Goal: Task Accomplishment & Management: Complete application form

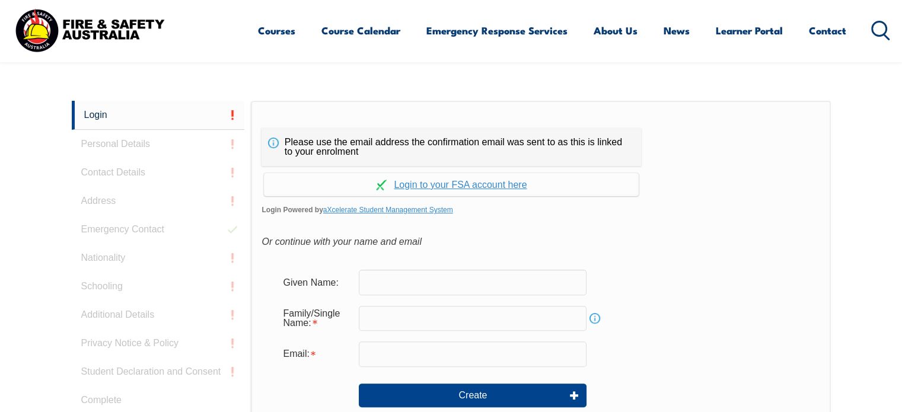
scroll to position [316, 0]
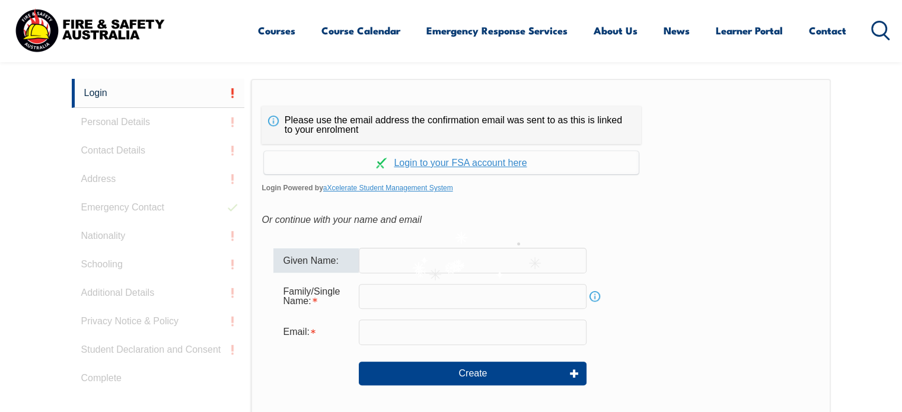
click at [453, 260] on input "text" at bounding box center [473, 260] width 228 height 25
type input "[PERSON_NAME]"
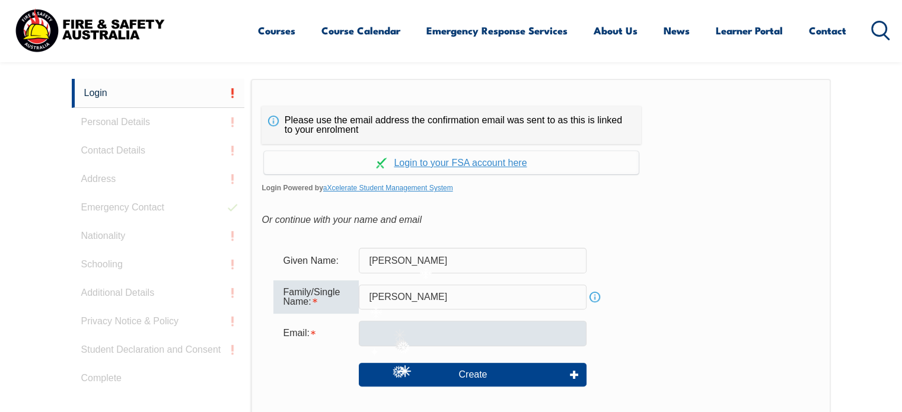
type input "[PERSON_NAME]"
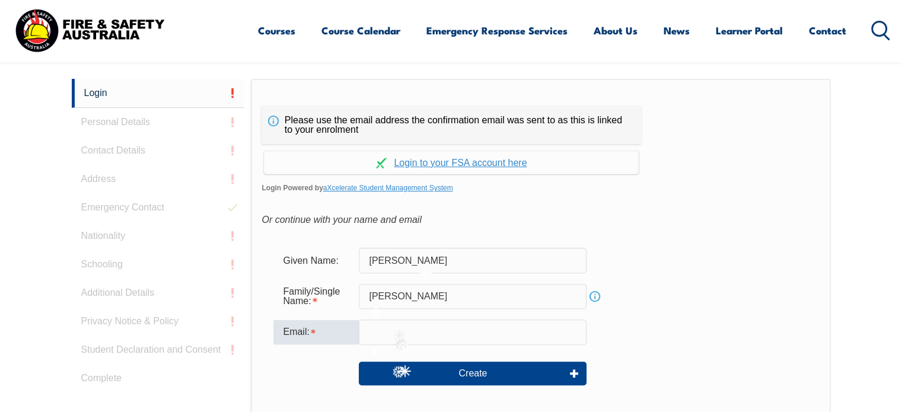
click at [397, 326] on input "email" at bounding box center [473, 332] width 228 height 25
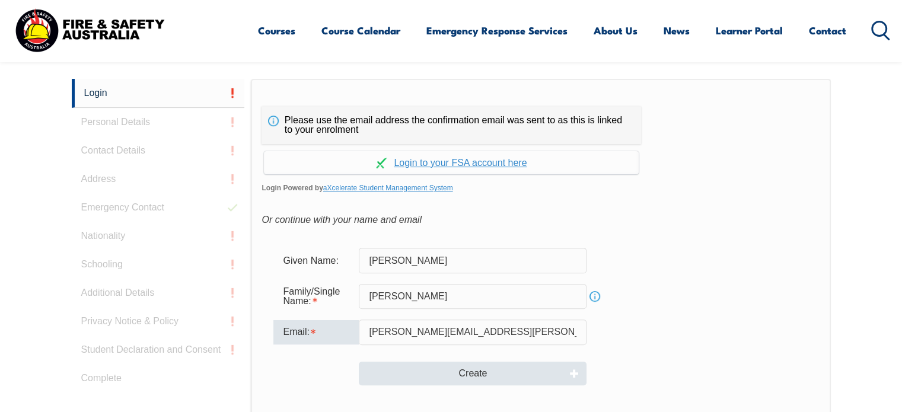
type input "[PERSON_NAME][EMAIL_ADDRESS][PERSON_NAME][DOMAIN_NAME]"
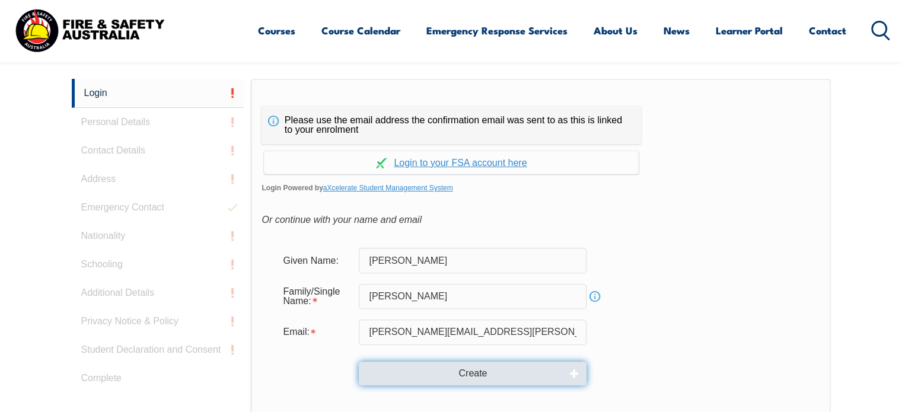
click at [482, 377] on button "Create" at bounding box center [473, 374] width 228 height 24
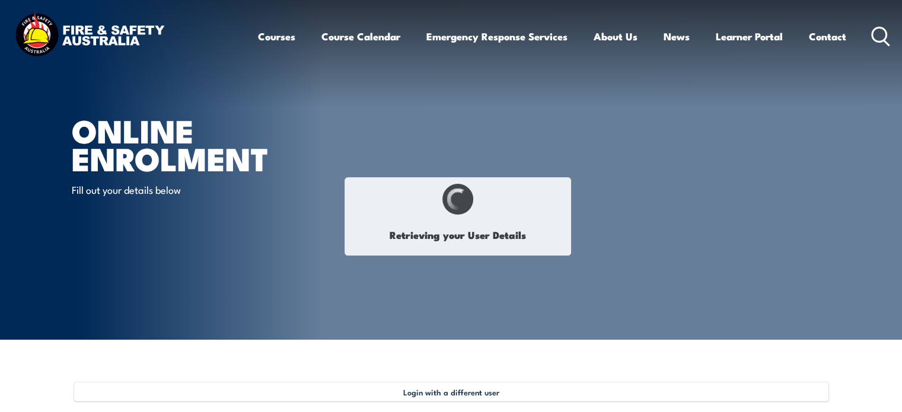
type input "[PERSON_NAME]"
type input "[DATE]"
type input "3994A9MLGV"
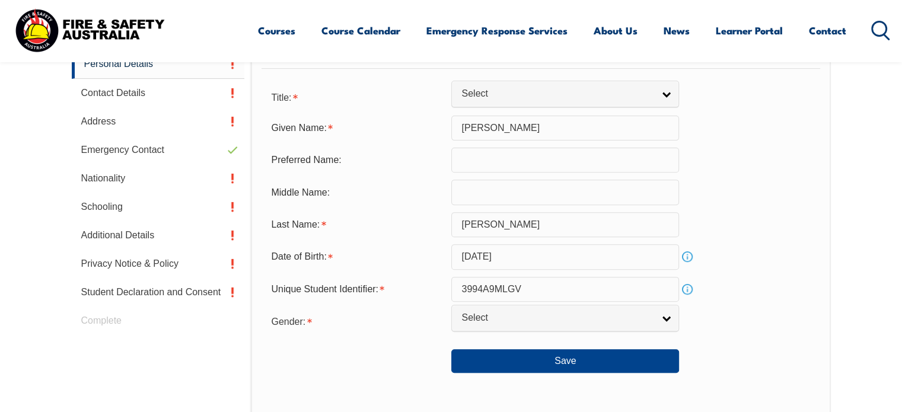
scroll to position [400, 0]
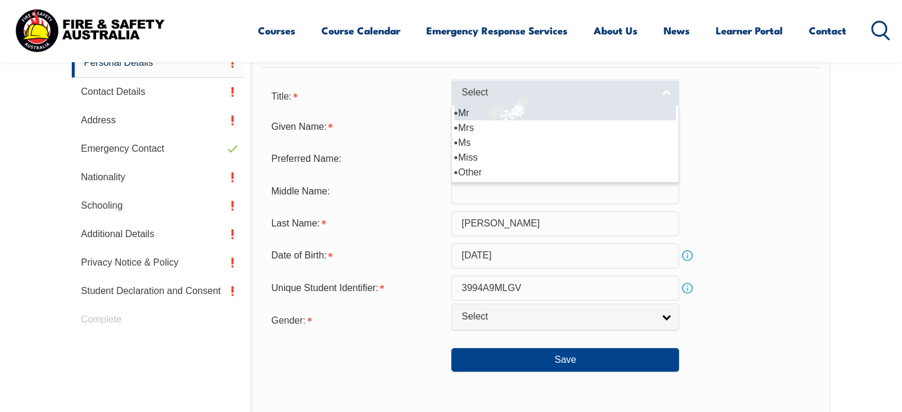
click at [517, 94] on span "Select" at bounding box center [557, 93] width 192 height 12
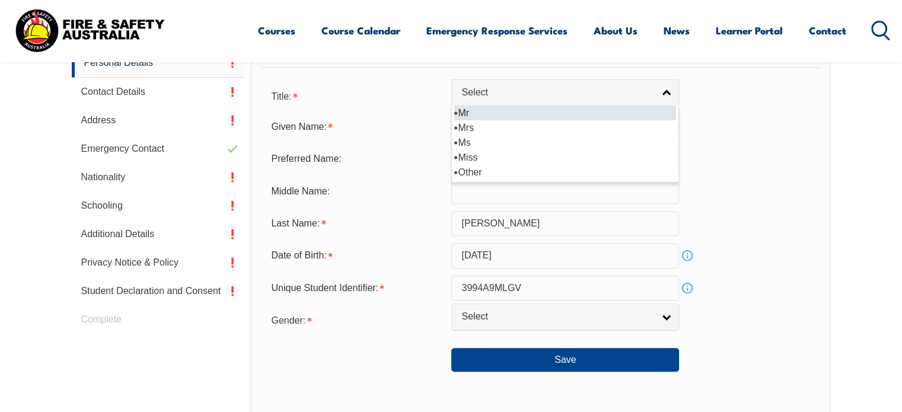
click at [524, 112] on li "Mr" at bounding box center [565, 113] width 222 height 15
select select "Mr"
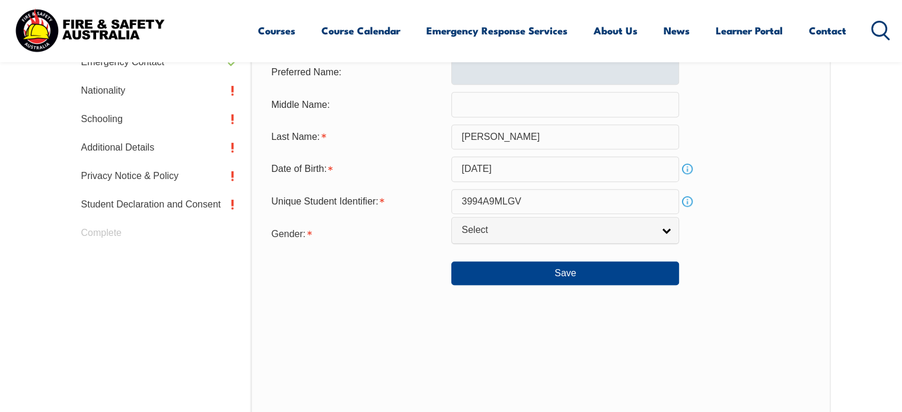
scroll to position [489, 0]
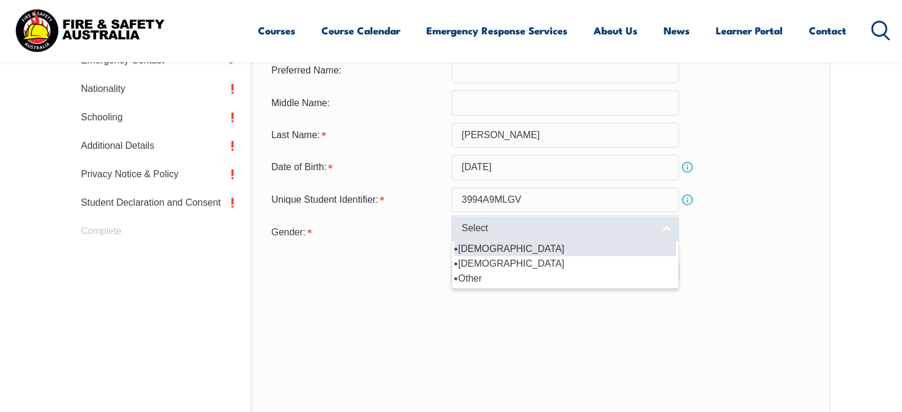
click at [555, 222] on span "Select" at bounding box center [557, 228] width 192 height 12
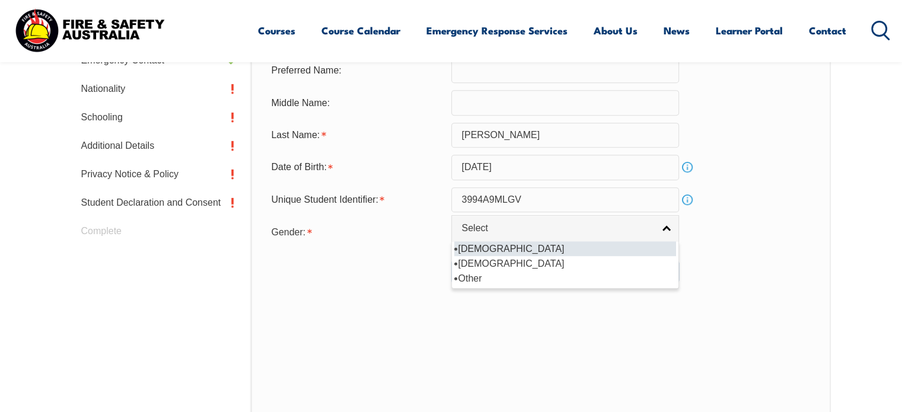
click at [533, 248] on li "[DEMOGRAPHIC_DATA]" at bounding box center [565, 248] width 222 height 15
select select "M"
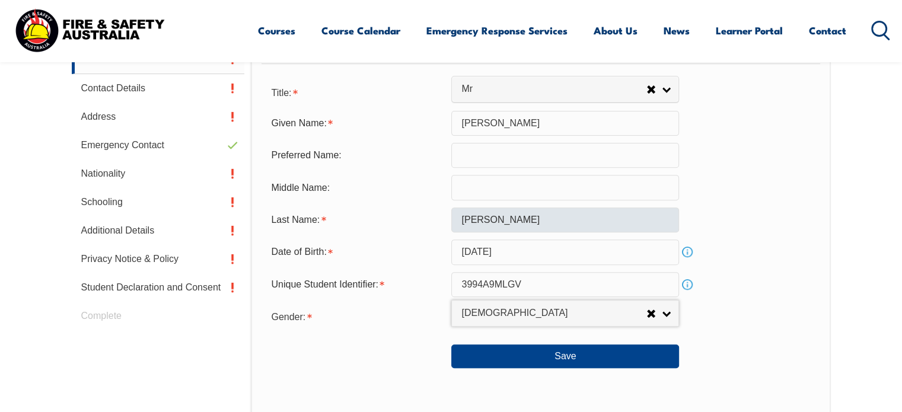
scroll to position [403, 0]
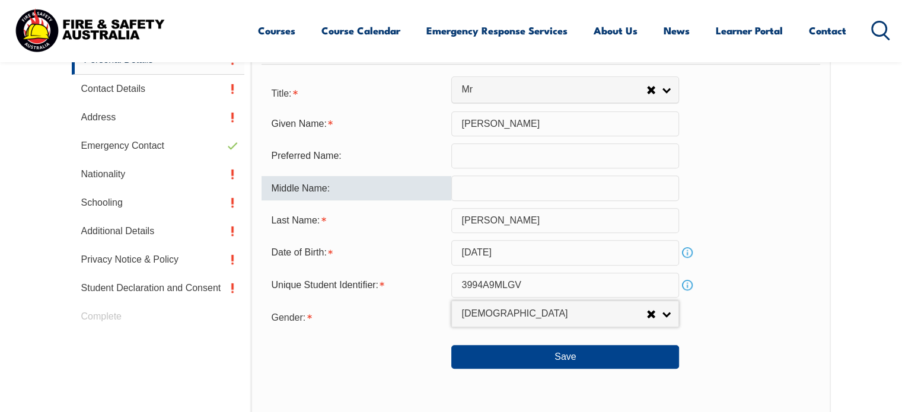
click at [478, 192] on input "text" at bounding box center [565, 188] width 228 height 25
type input "[PERSON_NAME]"
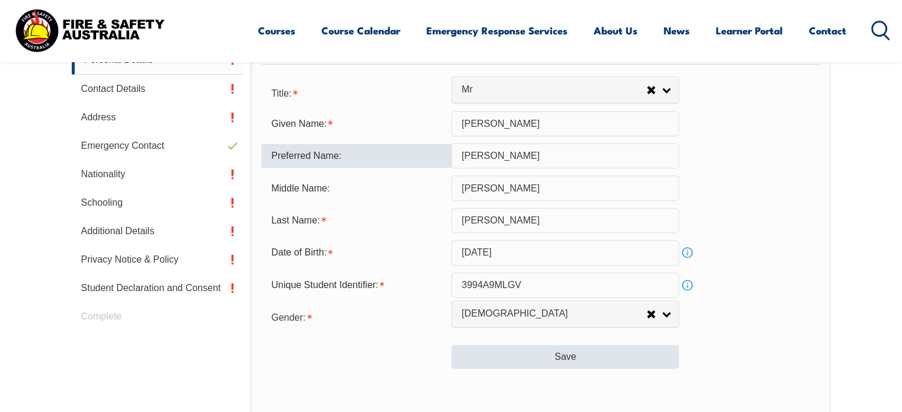
type input "[PERSON_NAME]"
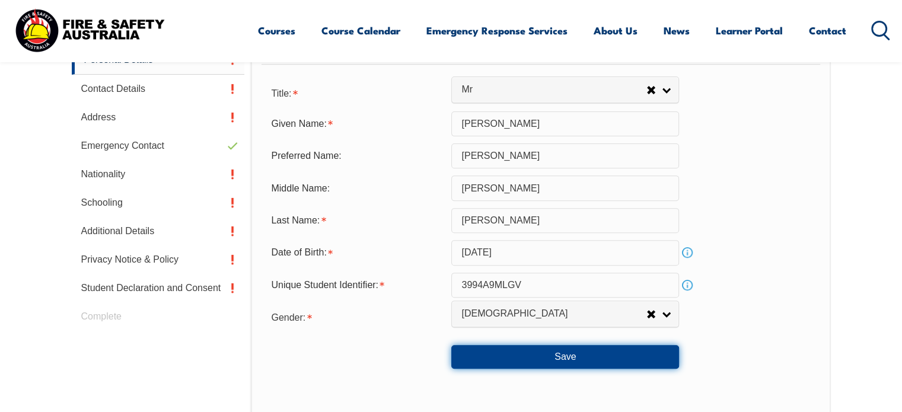
click at [577, 357] on button "Save" at bounding box center [565, 357] width 228 height 24
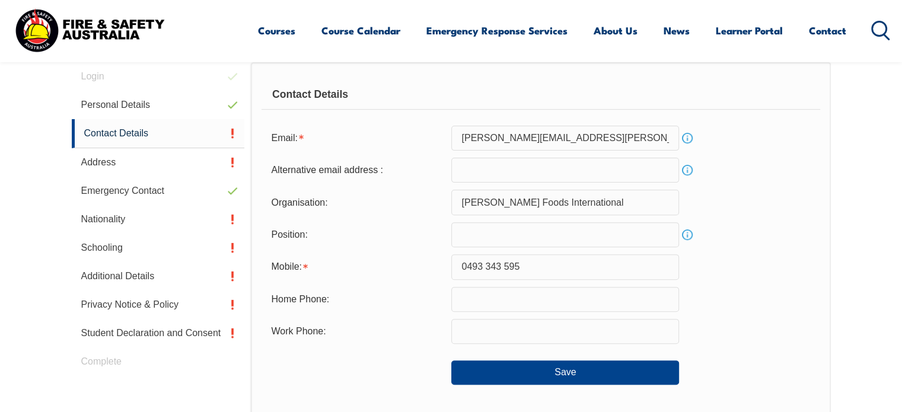
scroll to position [323, 0]
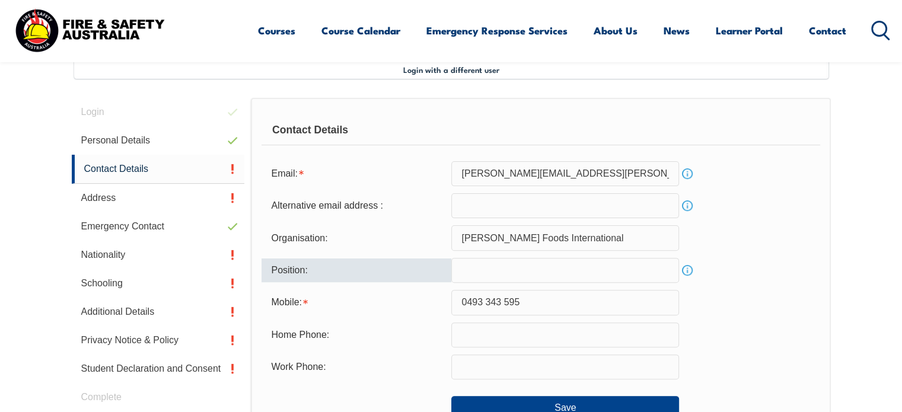
click at [492, 273] on input "text" at bounding box center [565, 270] width 228 height 25
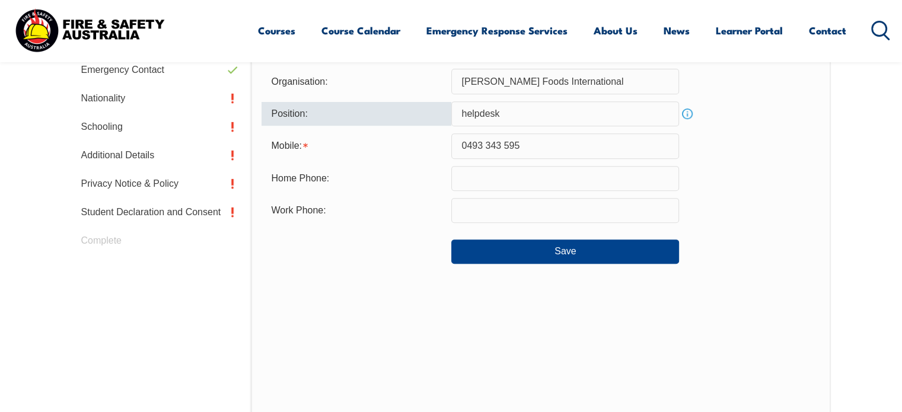
scroll to position [479, 0]
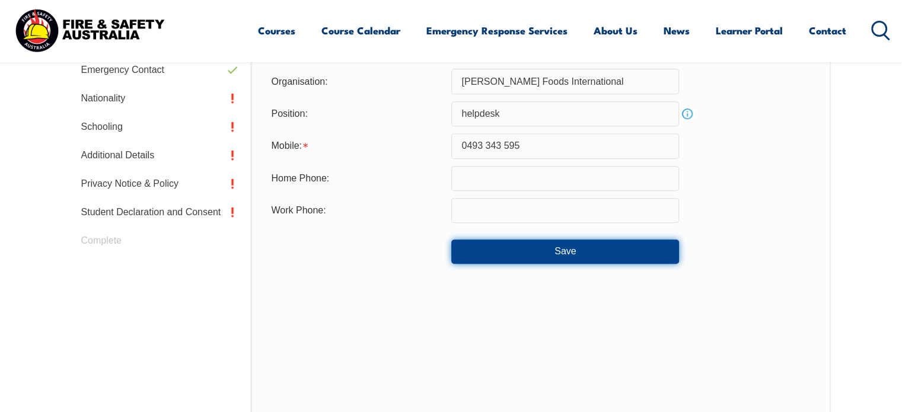
click at [553, 258] on button "Save" at bounding box center [565, 252] width 228 height 24
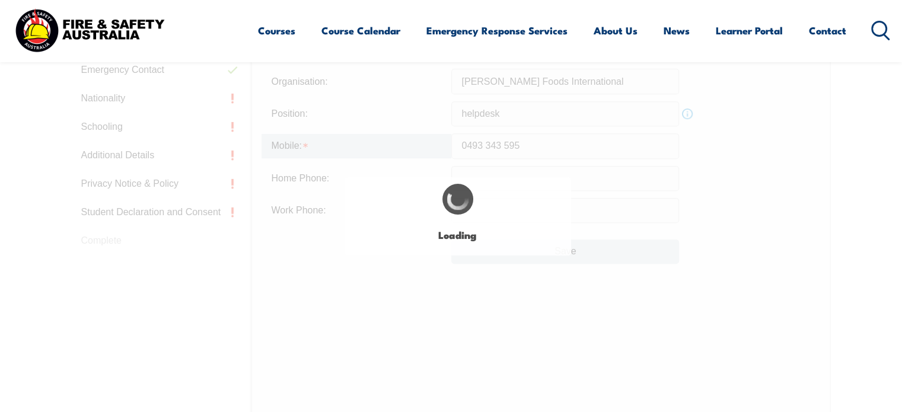
type input "helpdesk"
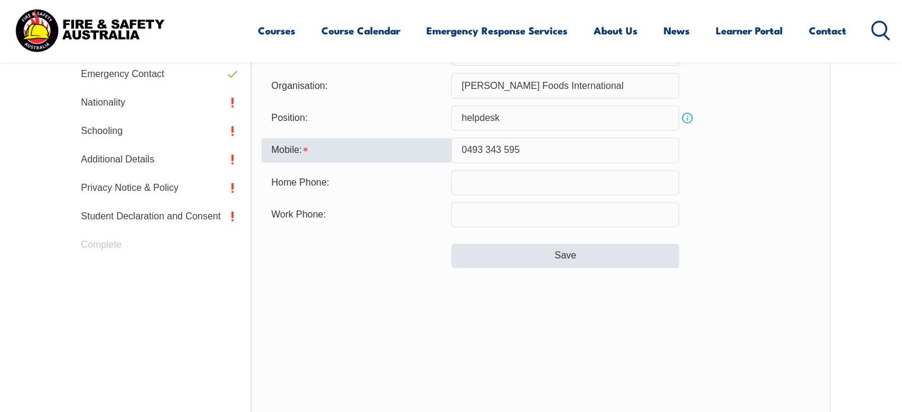
scroll to position [474, 0]
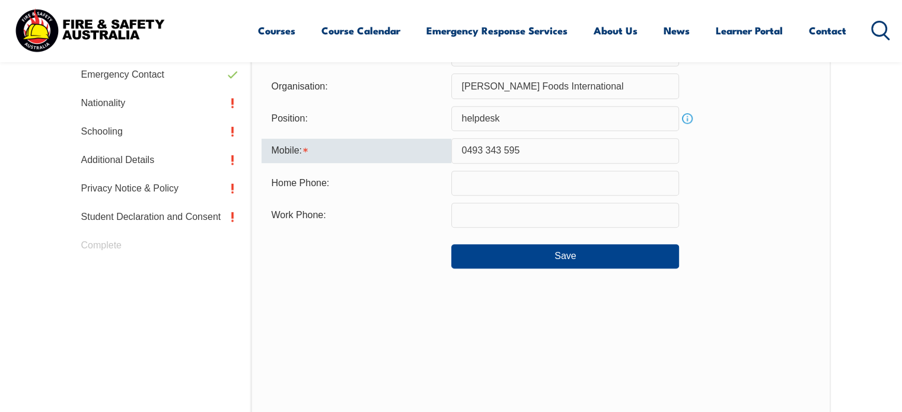
click at [484, 149] on input "0493 343 595" at bounding box center [565, 150] width 228 height 25
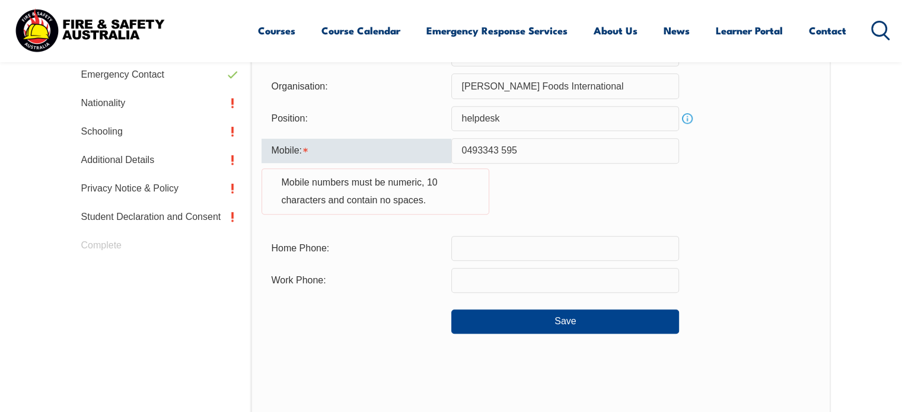
click at [500, 149] on input "0493343 595" at bounding box center [565, 150] width 228 height 25
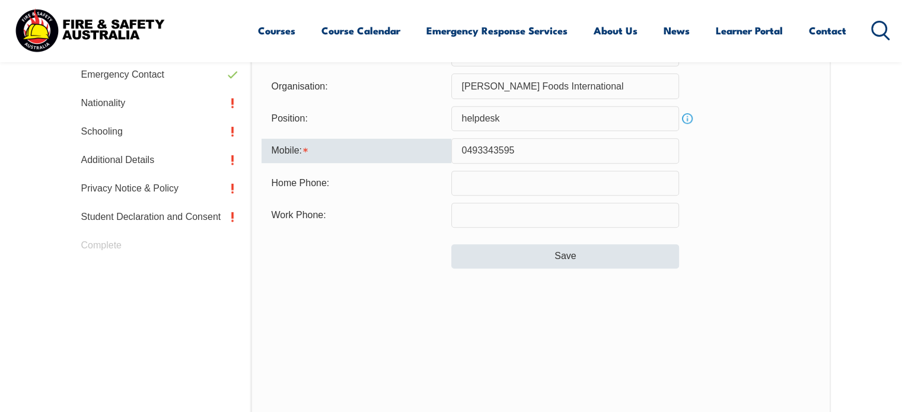
type input "0493343595"
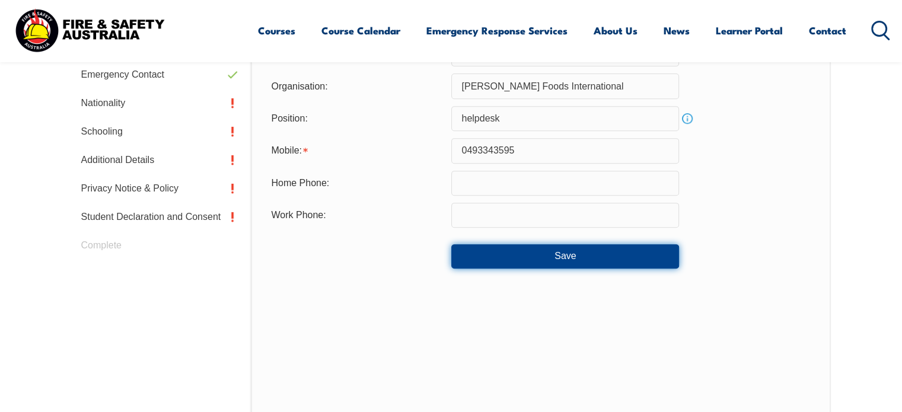
click at [568, 259] on button "Save" at bounding box center [565, 256] width 228 height 24
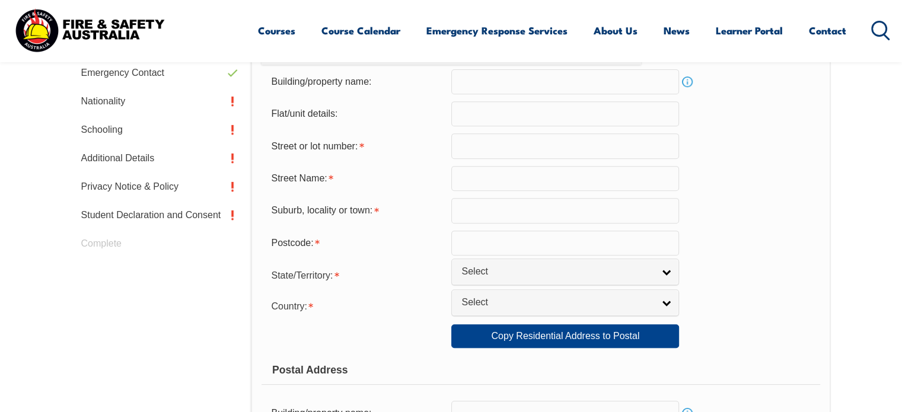
scroll to position [477, 0]
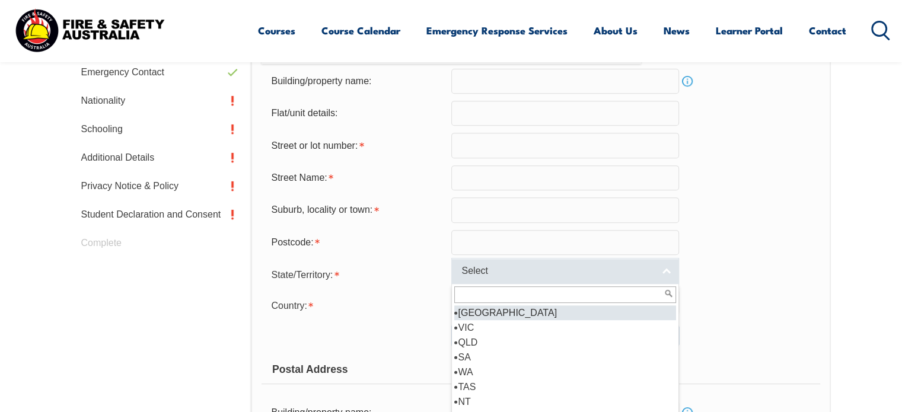
click at [541, 279] on link "Select" at bounding box center [565, 271] width 228 height 27
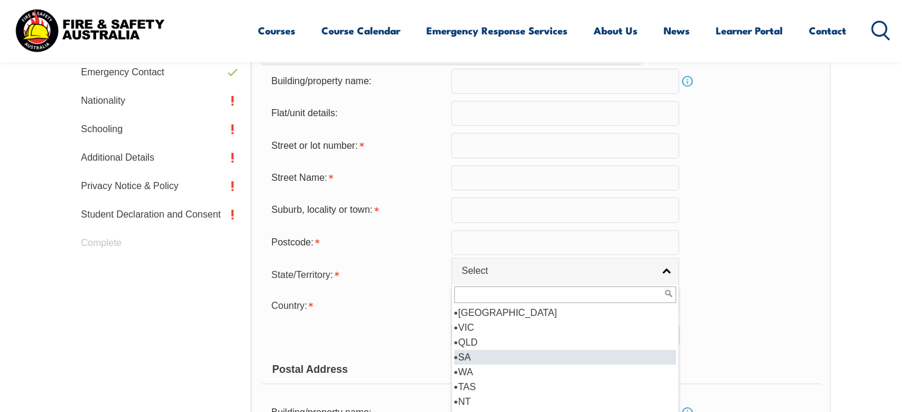
click at [506, 363] on li "SA" at bounding box center [565, 357] width 222 height 15
select select "SA"
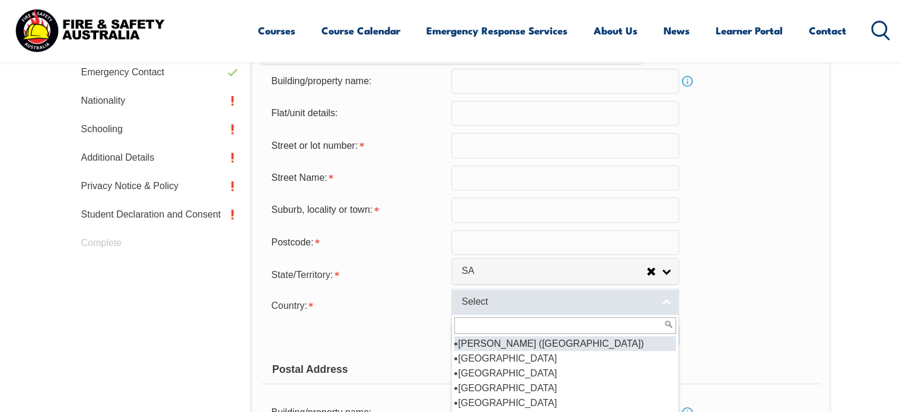
click at [480, 301] on span "Select" at bounding box center [557, 302] width 192 height 12
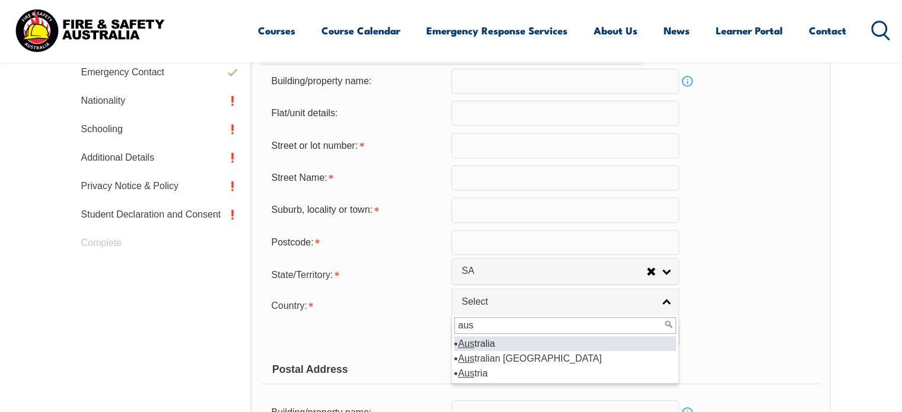
type input "aus"
click at [487, 341] on li "Aus tralia" at bounding box center [565, 343] width 222 height 15
select select "1101"
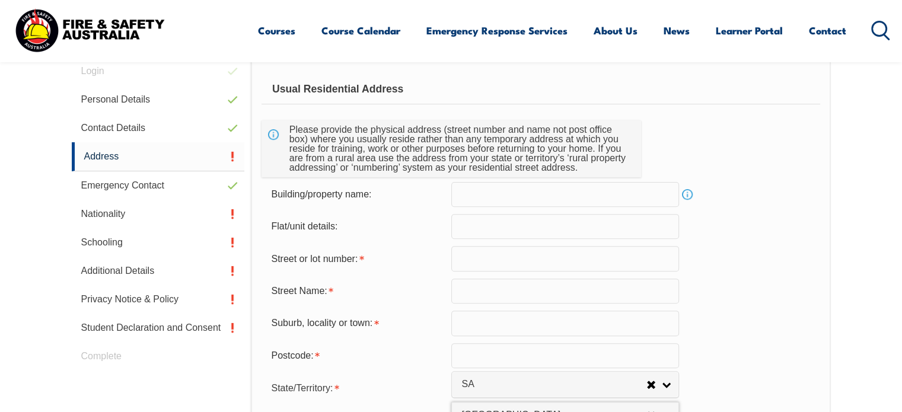
scroll to position [363, 0]
click at [465, 254] on input "text" at bounding box center [565, 259] width 228 height 25
click at [467, 195] on input "text" at bounding box center [565, 195] width 228 height 25
type input "1"
click at [466, 258] on input "text" at bounding box center [565, 259] width 228 height 25
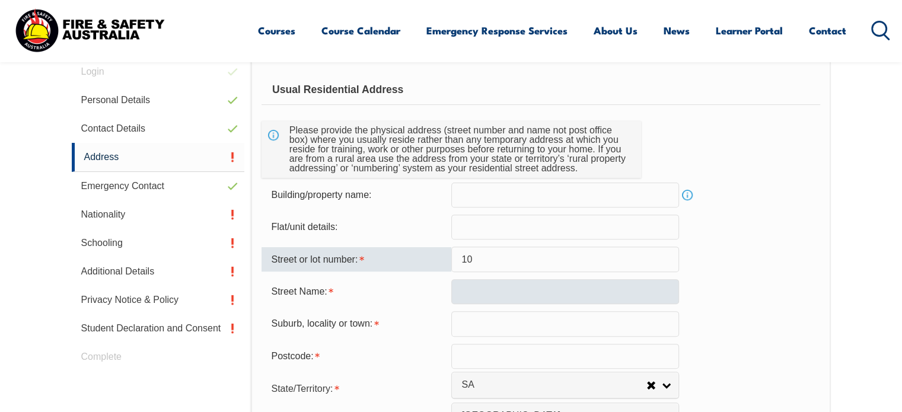
type input "10"
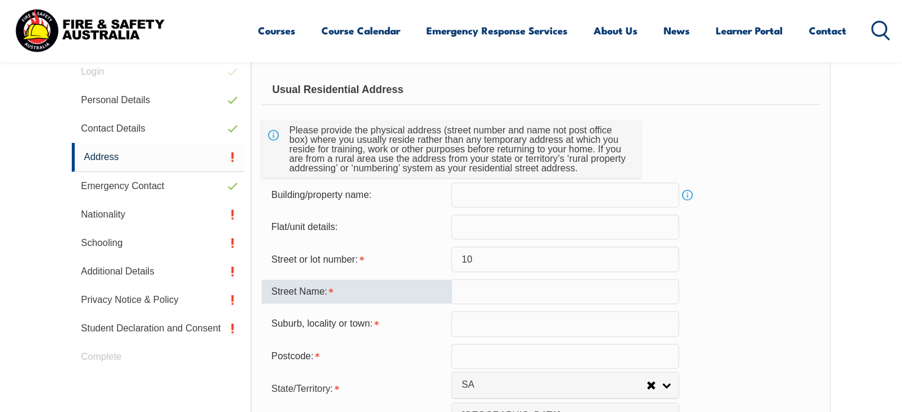
click at [481, 287] on input "text" at bounding box center [565, 291] width 228 height 25
type input "shorthorn"
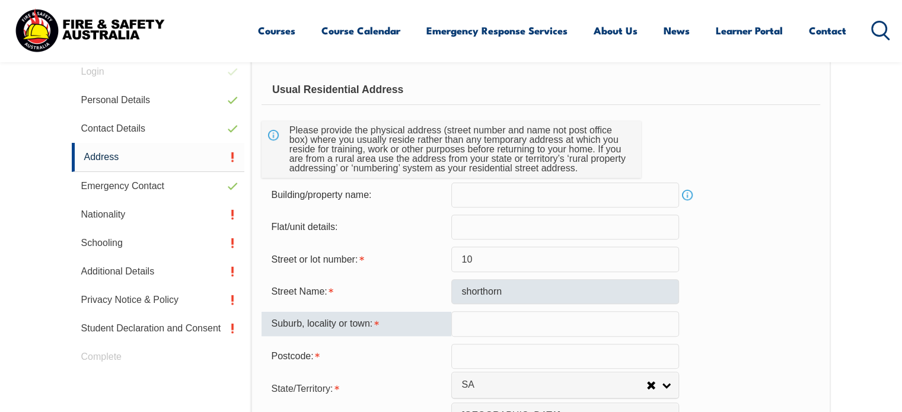
type input "s"
type input "salisbury"
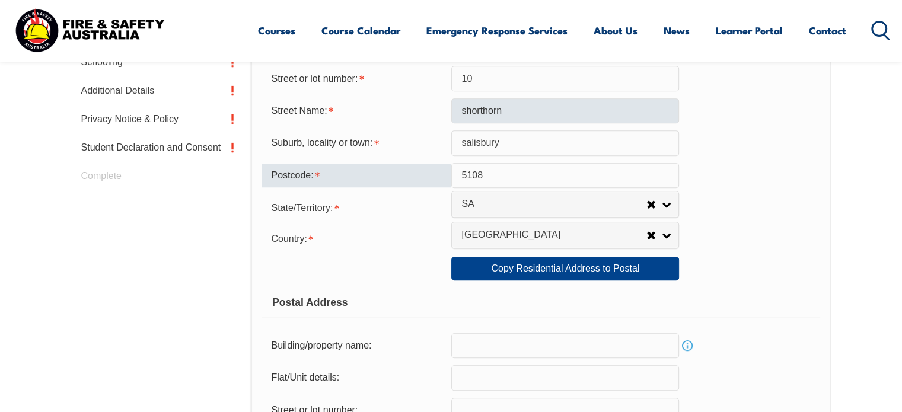
scroll to position [546, 0]
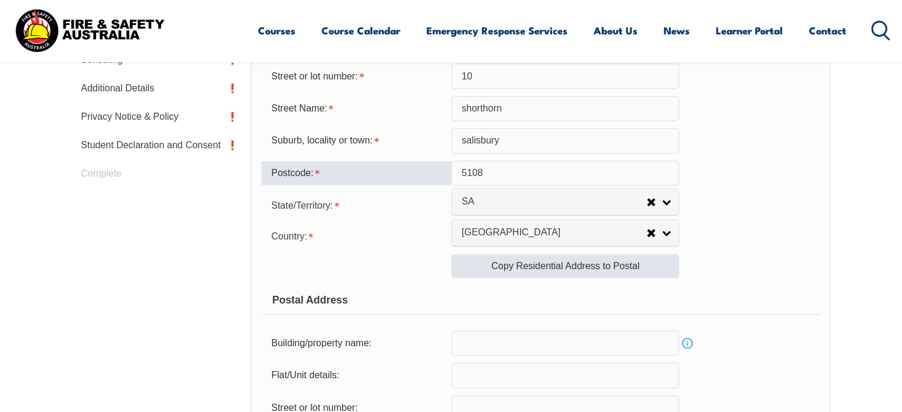
type input "5108"
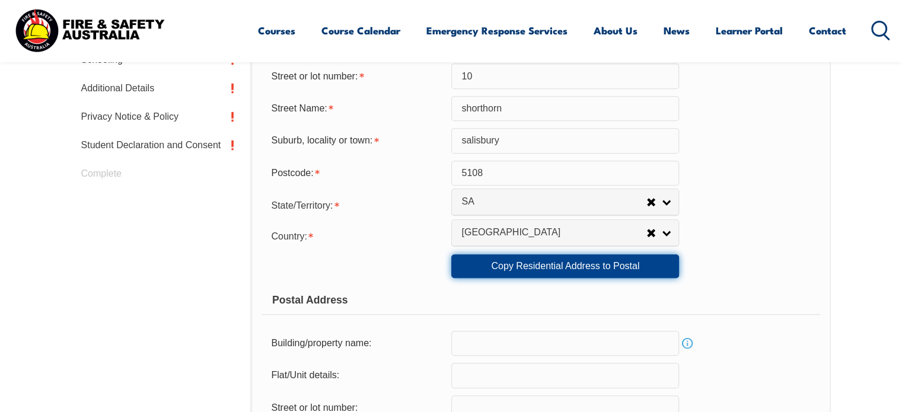
click at [538, 267] on link "Copy Residential Address to Postal" at bounding box center [565, 266] width 228 height 24
type input "10"
type input "shorthorn"
type input "salisbury"
select select "SA"
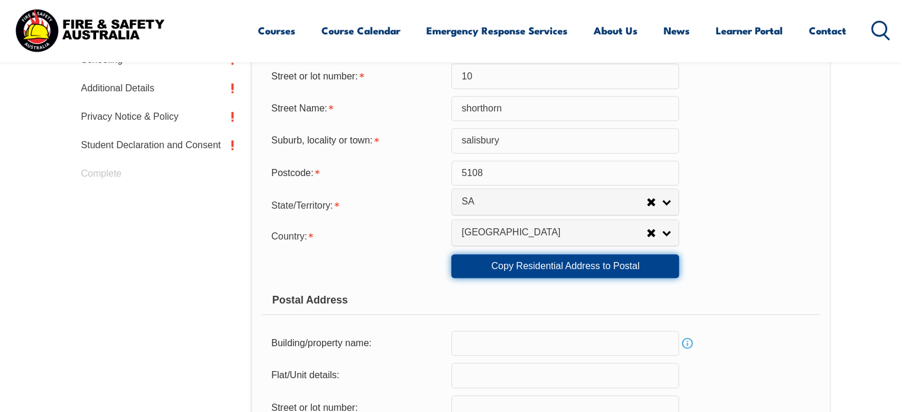
type input "5108"
select select "1101"
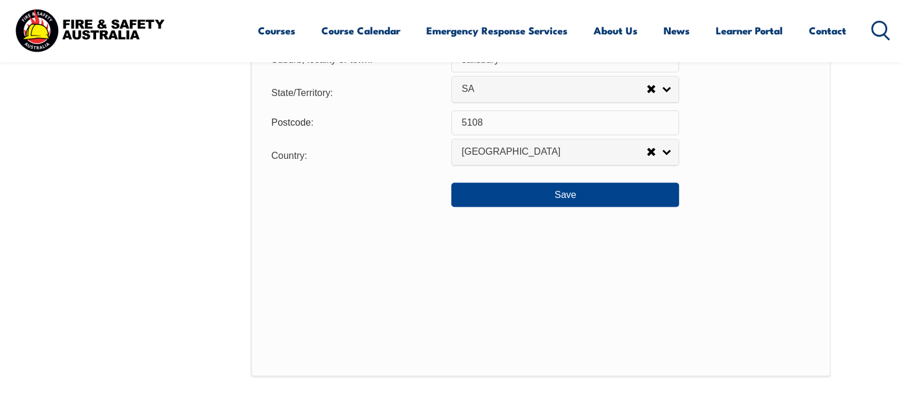
scroll to position [994, 0]
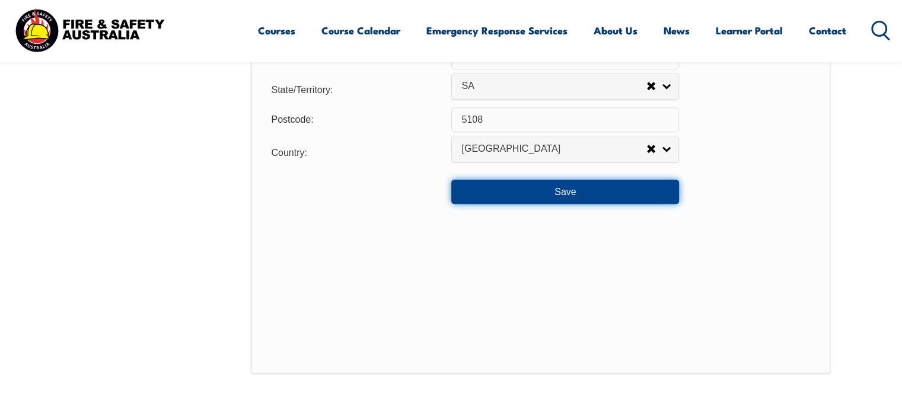
click at [567, 188] on button "Save" at bounding box center [565, 192] width 228 height 24
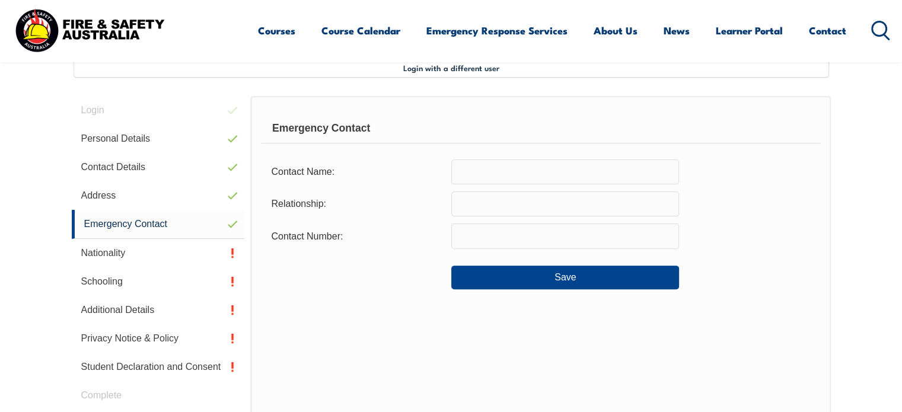
scroll to position [323, 0]
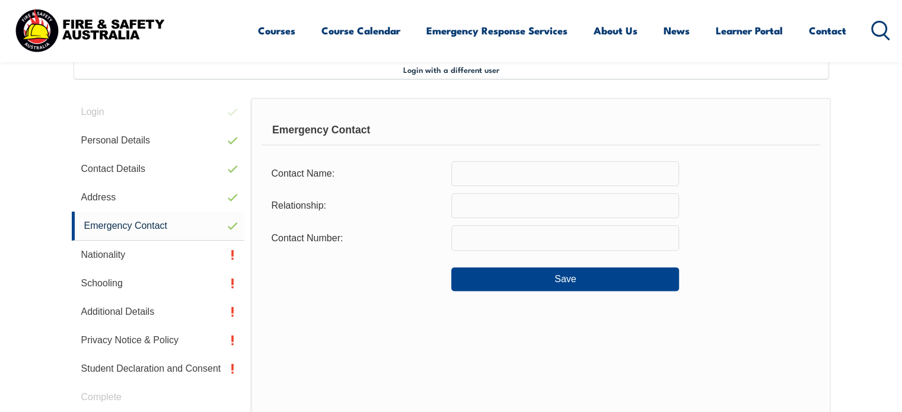
click at [531, 173] on input "text" at bounding box center [565, 173] width 228 height 25
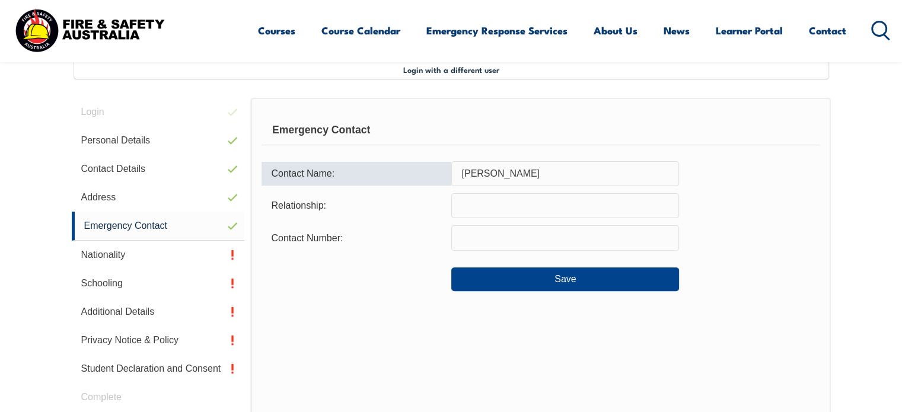
type input "[PERSON_NAME]"
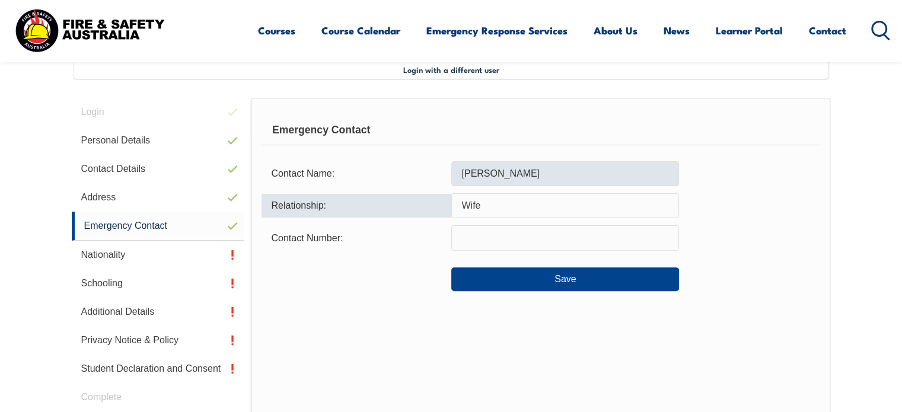
type input "Wife"
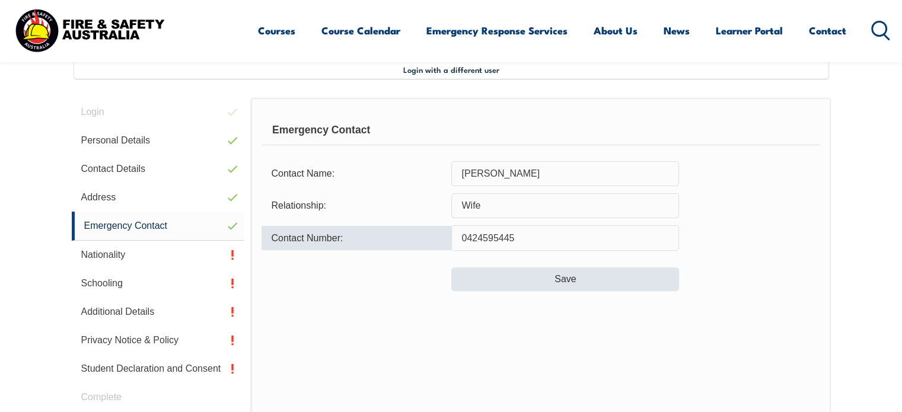
type input "0424595445"
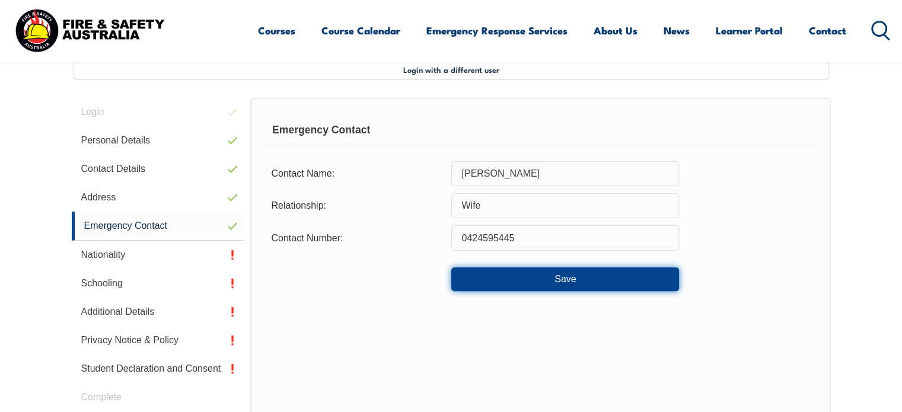
click at [555, 276] on button "Save" at bounding box center [565, 279] width 228 height 24
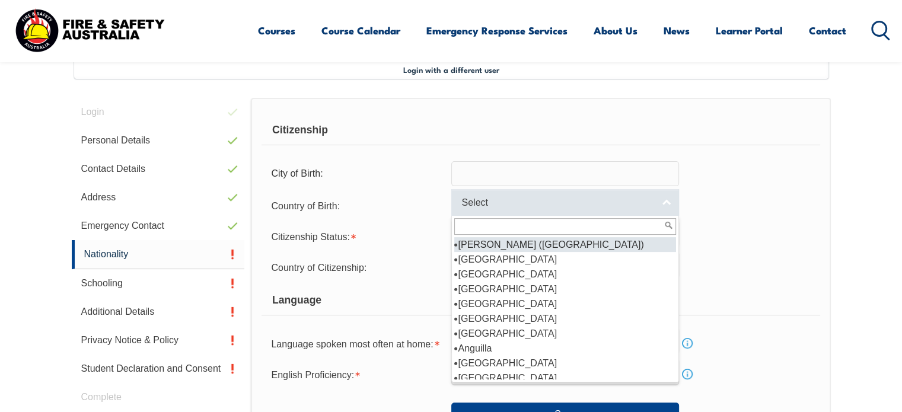
click at [507, 202] on span "Select" at bounding box center [557, 203] width 192 height 12
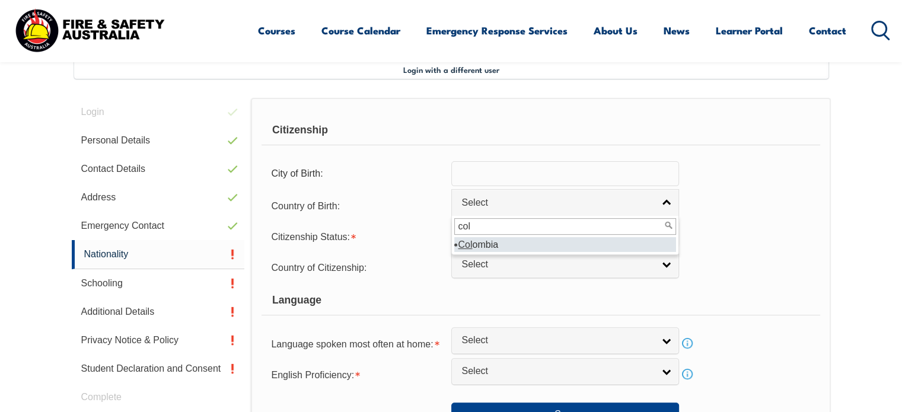
type input "col"
click at [484, 244] on li "Col ombia" at bounding box center [565, 244] width 222 height 15
select select "8205"
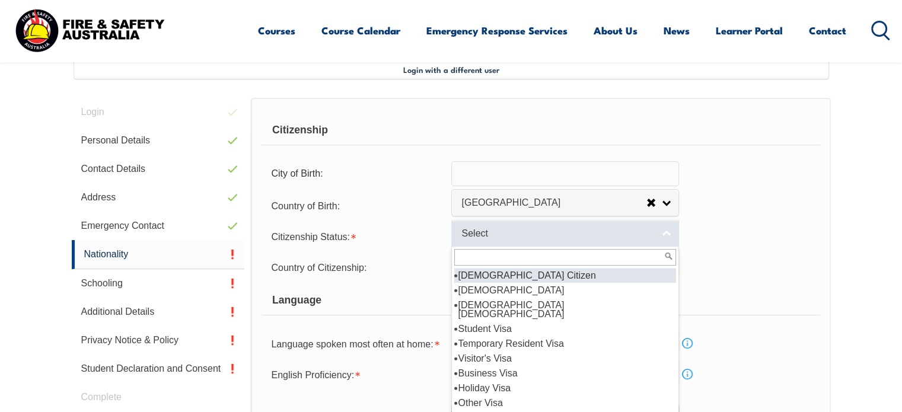
click at [498, 237] on span "Select" at bounding box center [557, 234] width 192 height 12
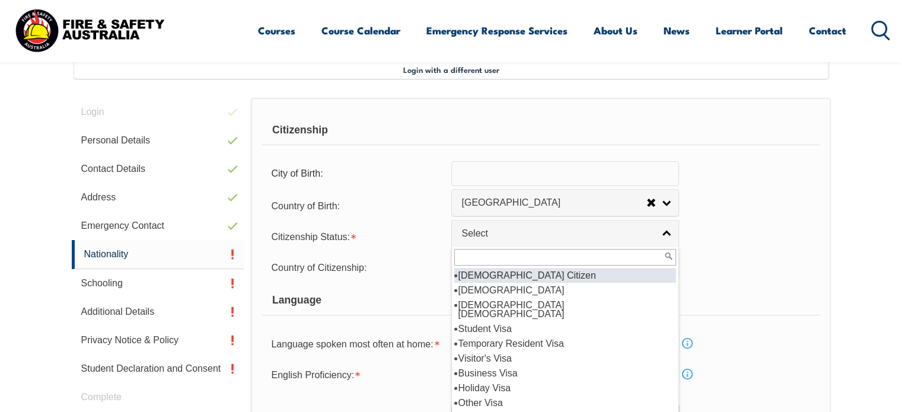
click at [503, 272] on li "[DEMOGRAPHIC_DATA] Citizen" at bounding box center [565, 275] width 222 height 15
select select "1"
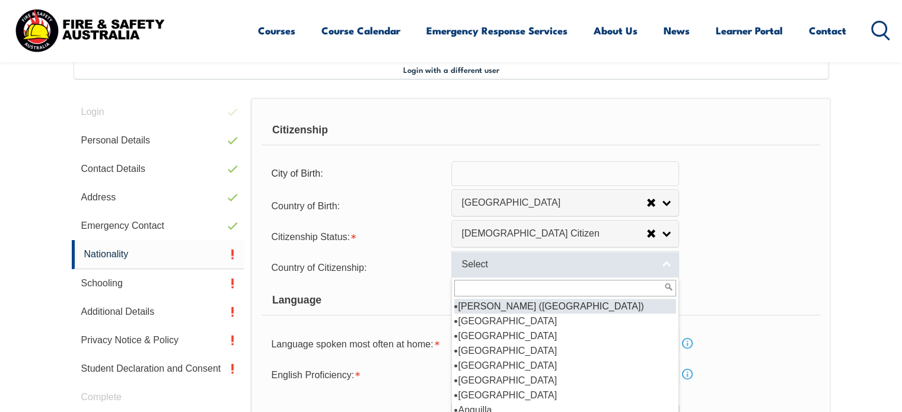
click at [491, 267] on span "Select" at bounding box center [557, 265] width 192 height 12
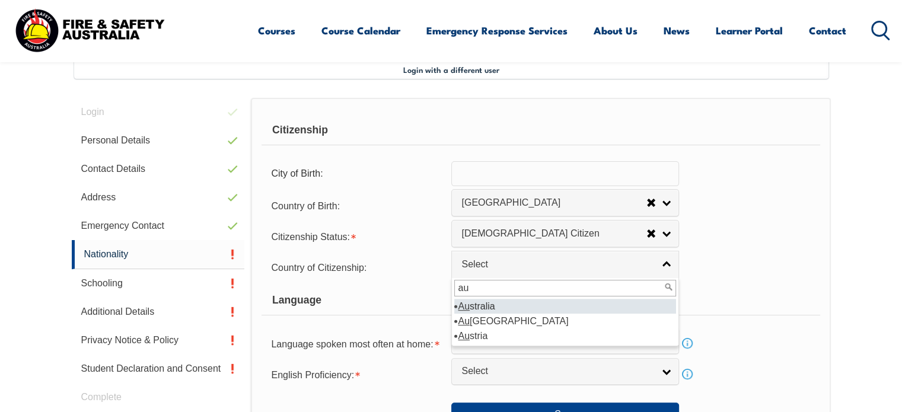
type input "au"
click at [474, 305] on li "Au stralia" at bounding box center [565, 306] width 222 height 15
select select "1101"
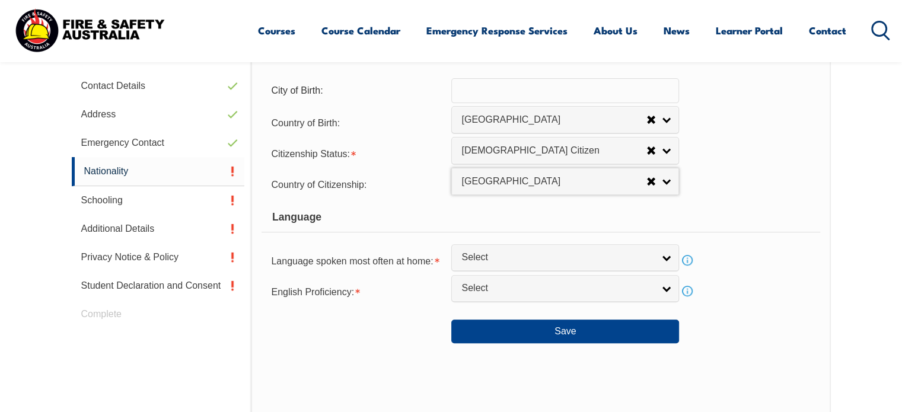
scroll to position [408, 0]
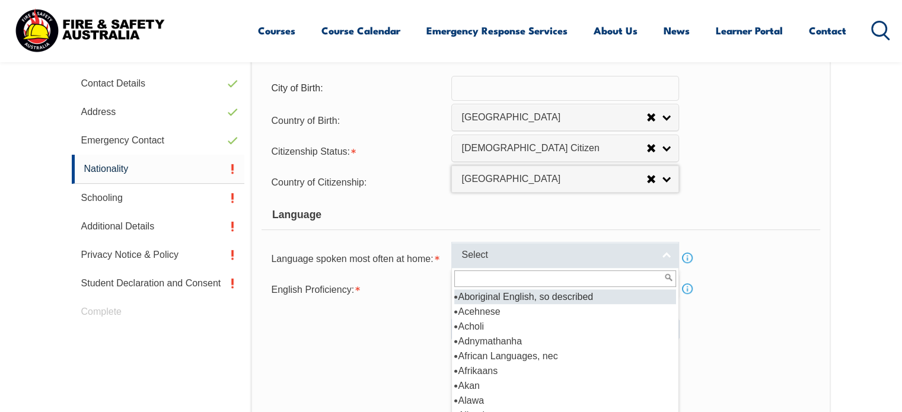
click at [502, 253] on span "Select" at bounding box center [557, 255] width 192 height 12
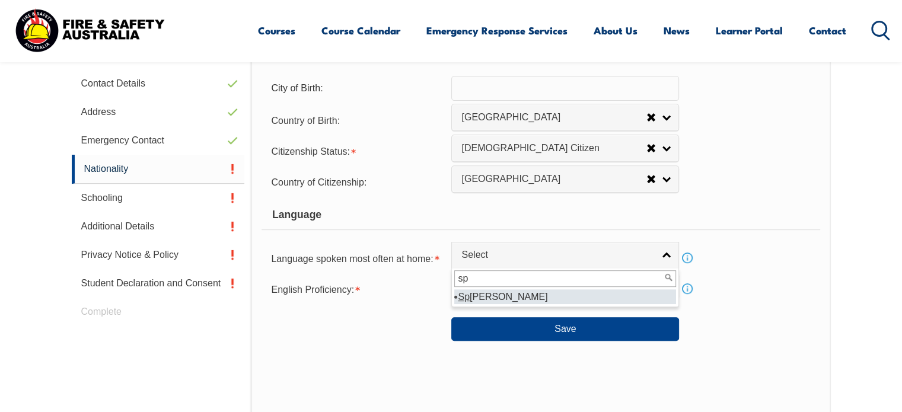
type input "sp"
click at [488, 295] on li "Sp [PERSON_NAME]" at bounding box center [565, 296] width 222 height 15
select select "2303"
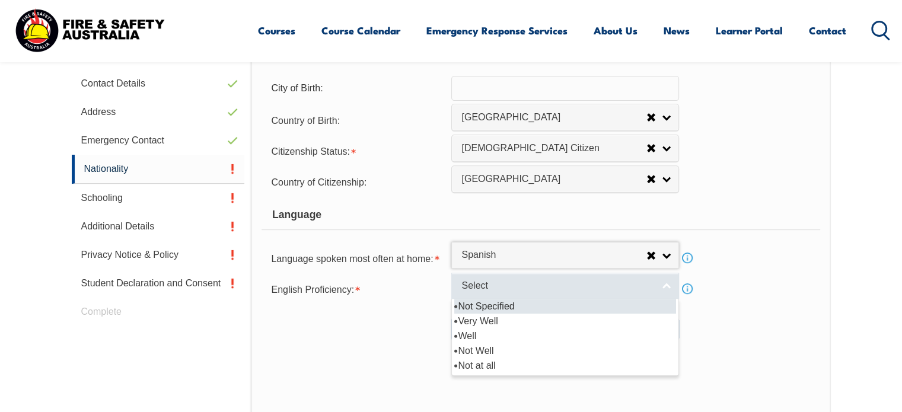
click at [498, 286] on span "Select" at bounding box center [557, 286] width 192 height 12
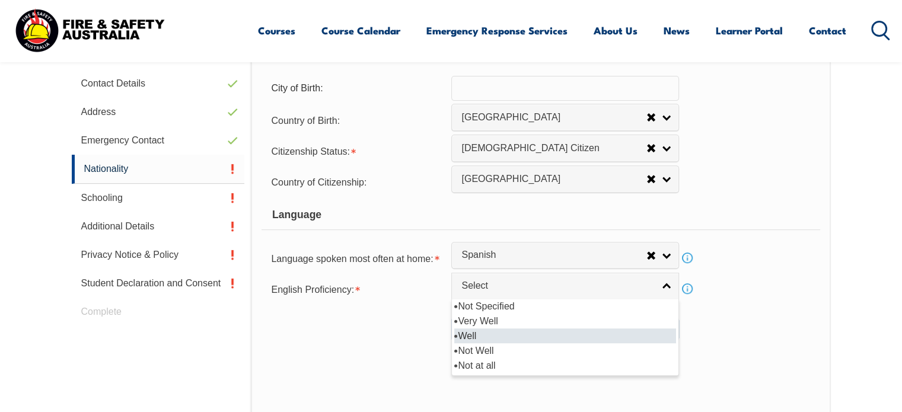
click at [482, 336] on li "Well" at bounding box center [565, 336] width 222 height 15
select select "2"
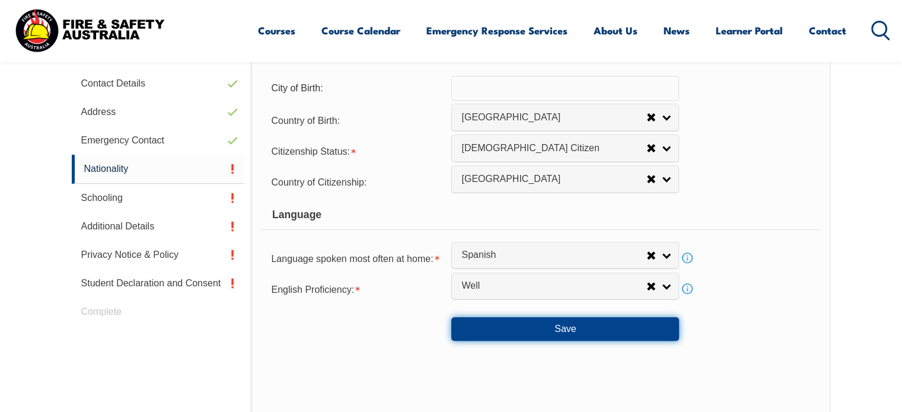
click at [543, 326] on button "Save" at bounding box center [565, 329] width 228 height 24
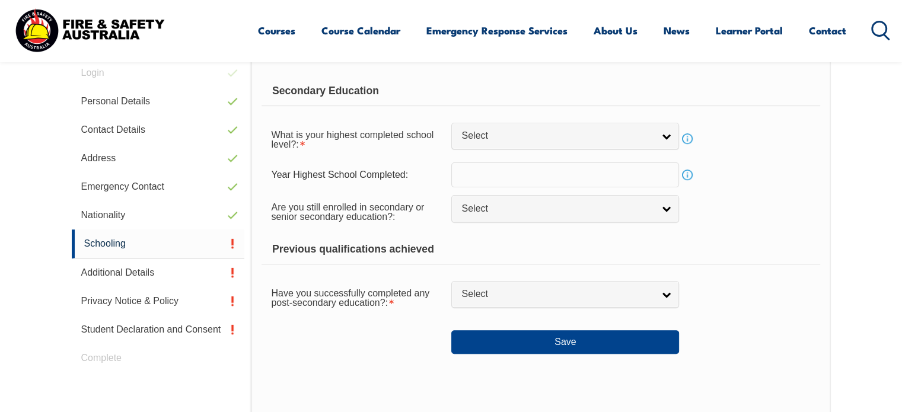
scroll to position [323, 0]
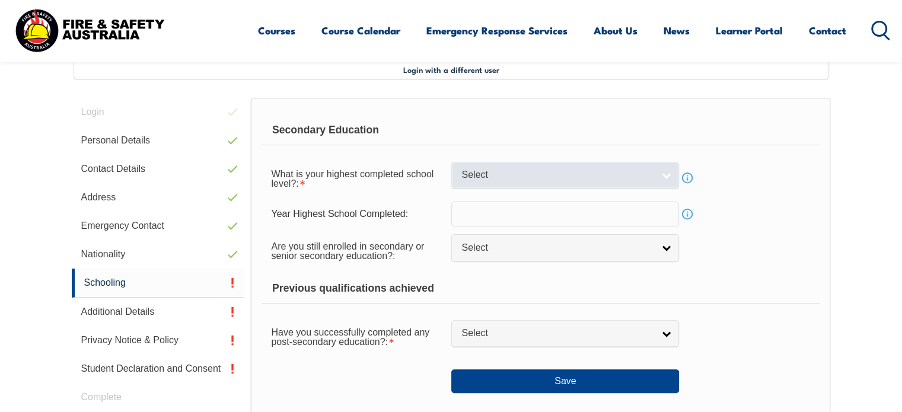
click at [493, 171] on span "Select" at bounding box center [557, 175] width 192 height 12
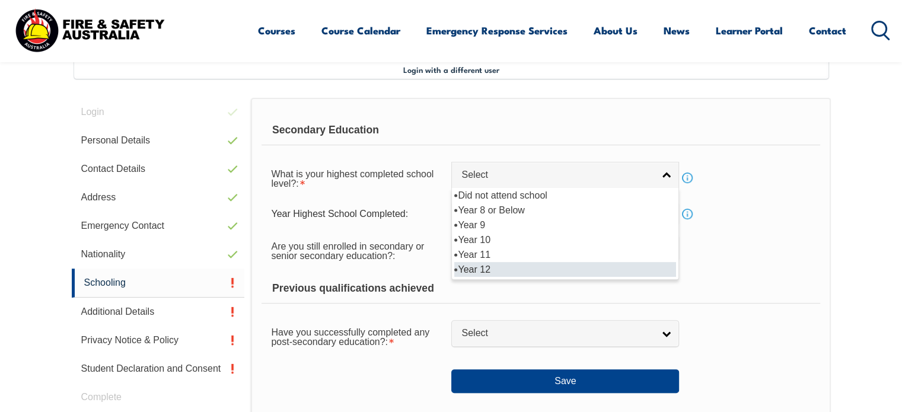
click at [479, 269] on li "Year 12" at bounding box center [565, 269] width 222 height 15
select select "12"
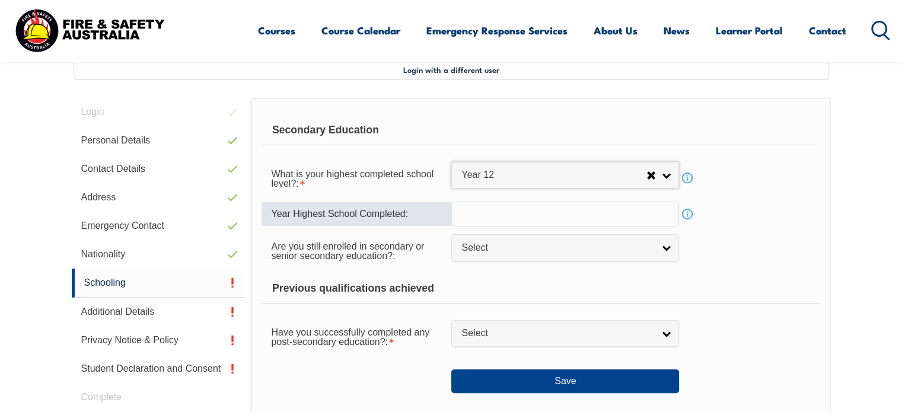
click at [479, 208] on input "text" at bounding box center [565, 214] width 228 height 25
type input "2"
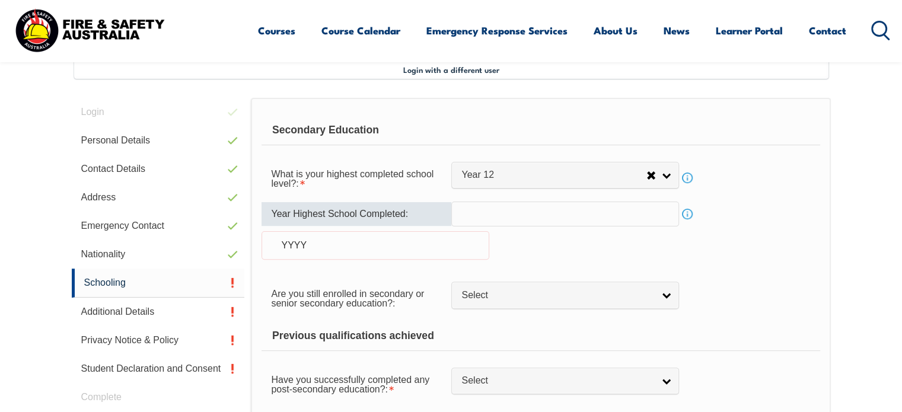
type input "2"
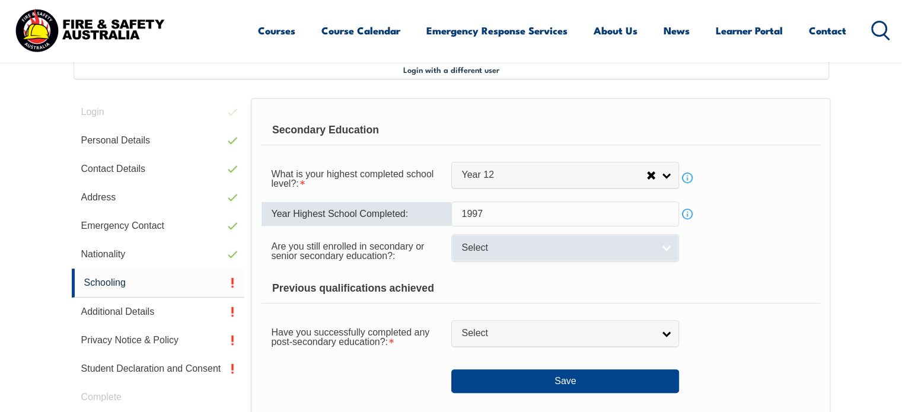
type input "1997"
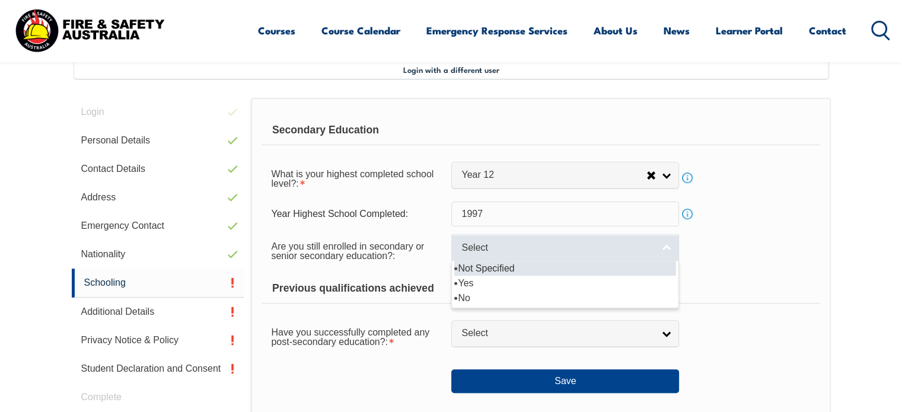
click at [498, 244] on span "Select" at bounding box center [557, 248] width 192 height 12
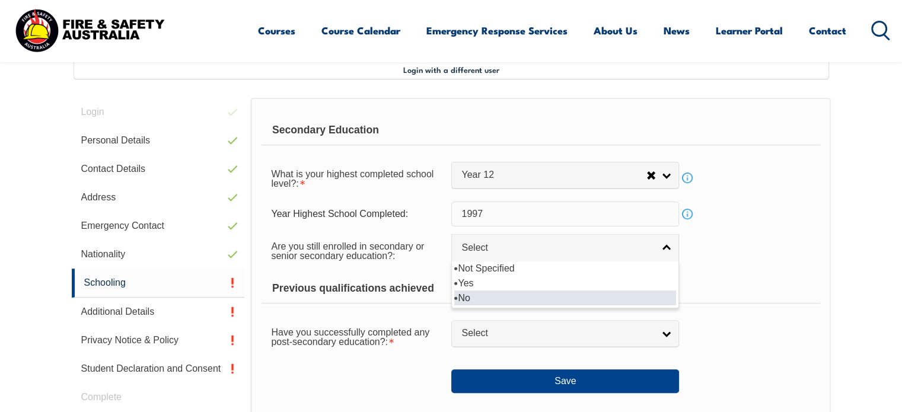
click at [485, 297] on li "No" at bounding box center [565, 298] width 222 height 15
select select "false"
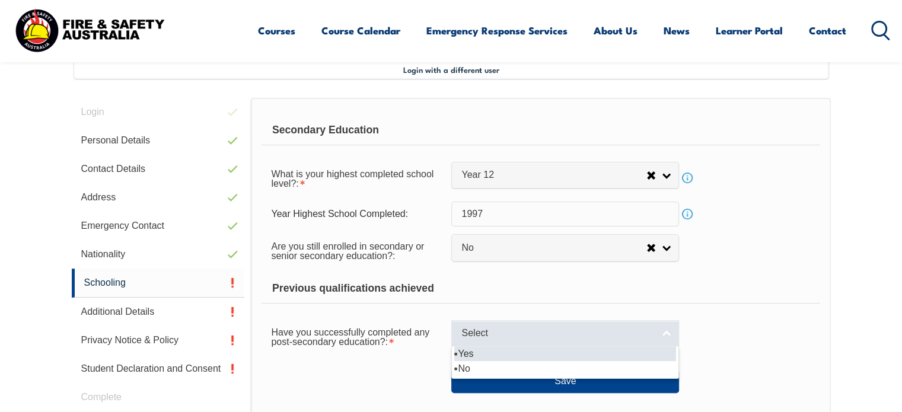
click at [480, 337] on span "Select" at bounding box center [557, 333] width 192 height 12
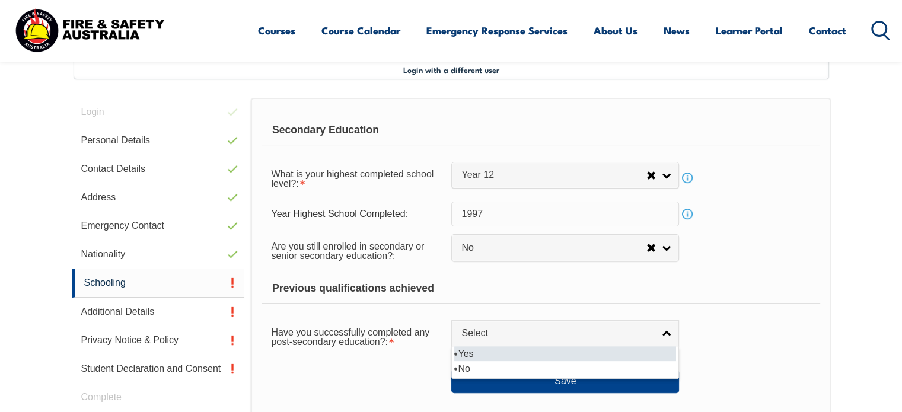
click at [475, 355] on li "Yes" at bounding box center [565, 353] width 222 height 15
select select "true"
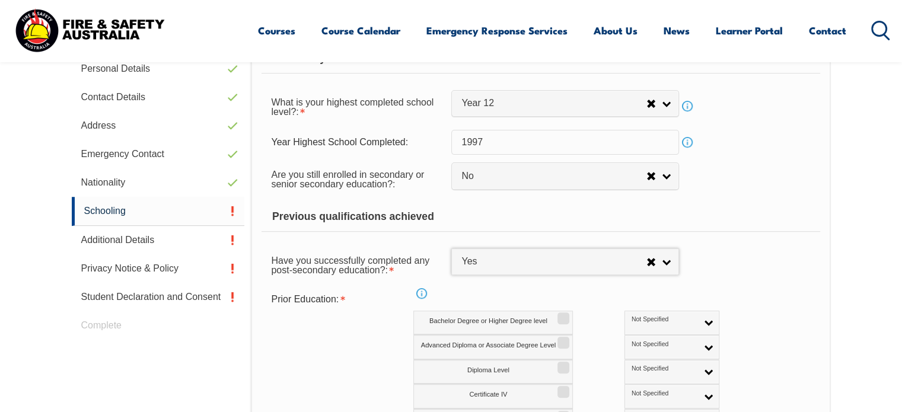
scroll to position [397, 0]
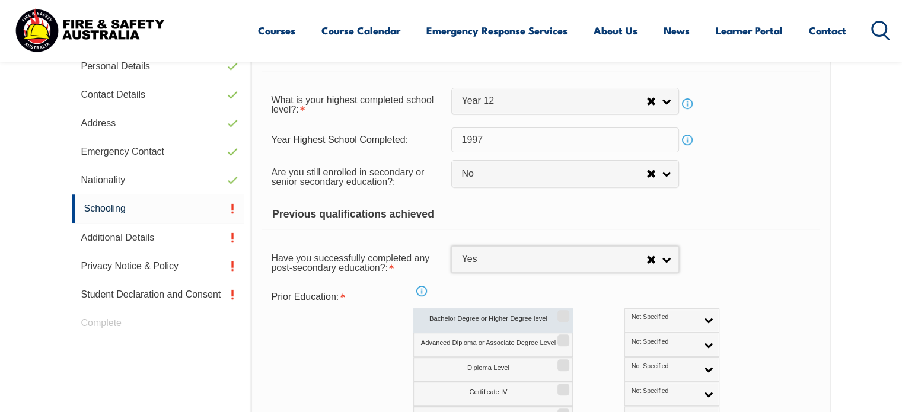
click at [564, 313] on input "Bachelor Degree or Higher Degree level" at bounding box center [561, 311] width 7 height 1
checkbox input "true"
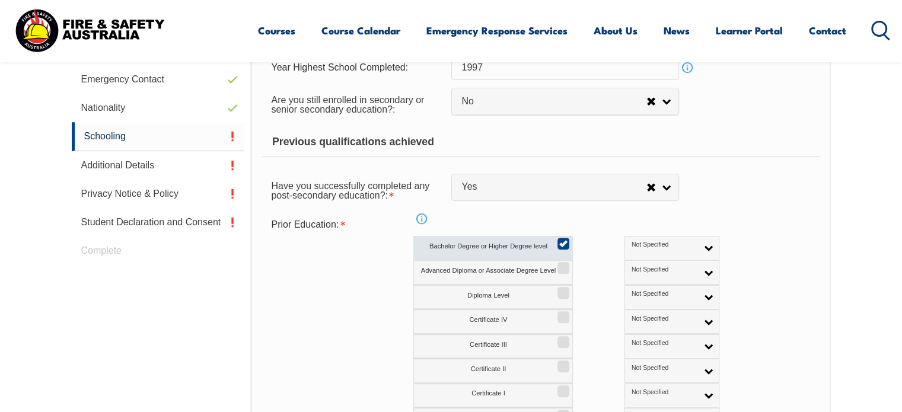
scroll to position [474, 0]
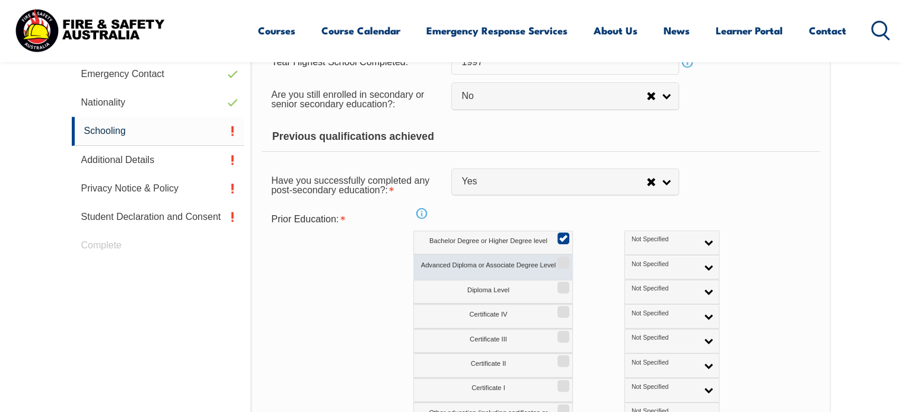
click at [562, 259] on input "Advanced Diploma or Associate Degree Level" at bounding box center [561, 258] width 7 height 1
checkbox input "true"
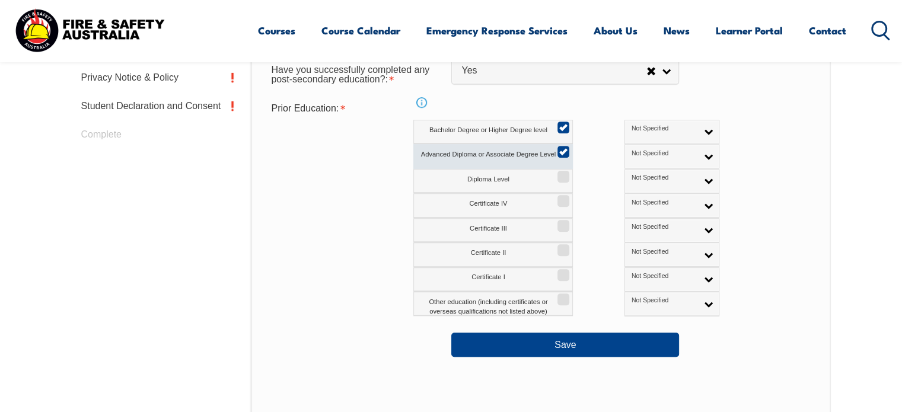
scroll to position [587, 0]
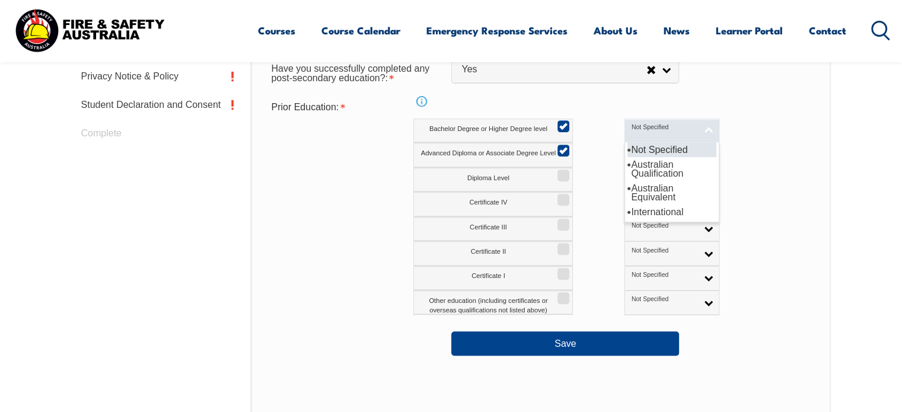
click at [656, 125] on link "Not Specified" at bounding box center [671, 131] width 95 height 24
click at [627, 205] on li "International" at bounding box center [671, 212] width 89 height 15
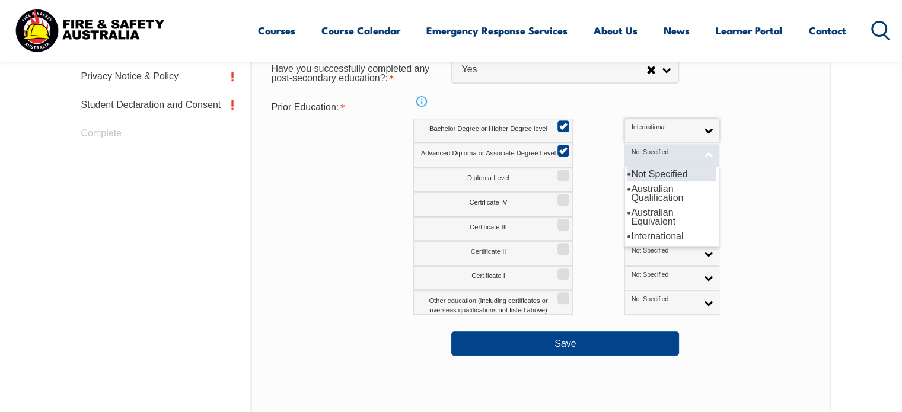
click at [632, 146] on link "Not Specified" at bounding box center [671, 155] width 95 height 24
click at [627, 187] on li "Australian Qualification" at bounding box center [671, 193] width 89 height 24
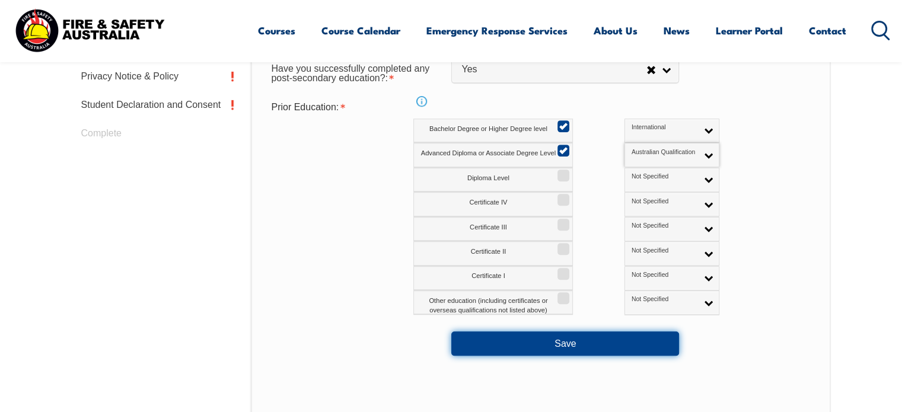
click at [606, 348] on button "Save" at bounding box center [565, 344] width 228 height 24
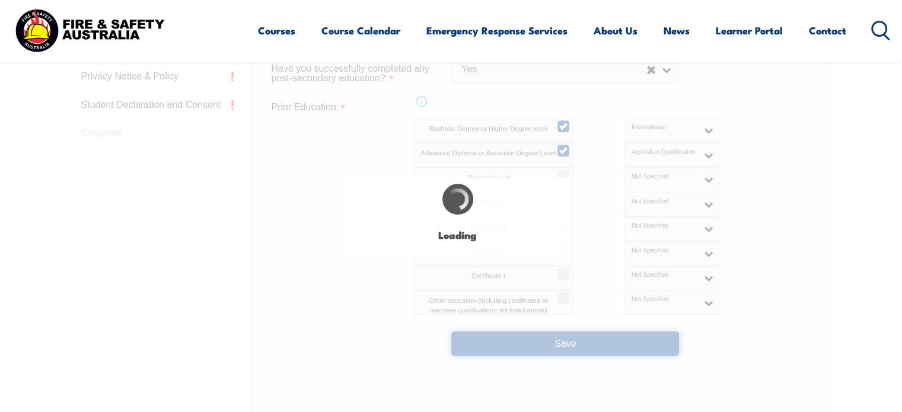
select select "false"
select select "true"
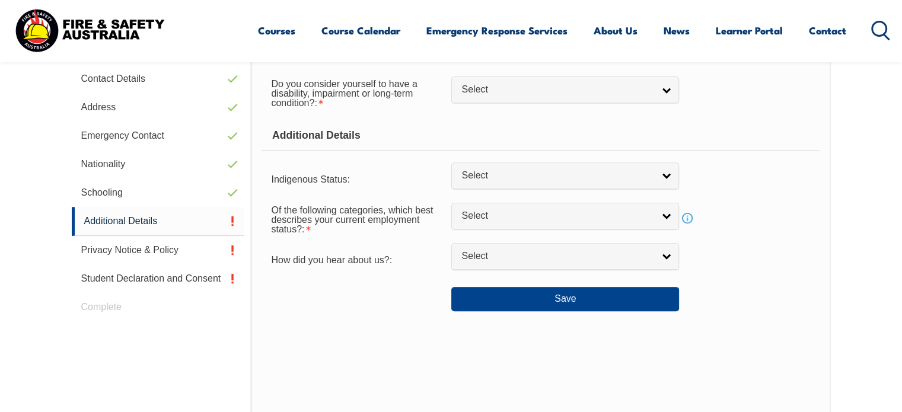
scroll to position [323, 0]
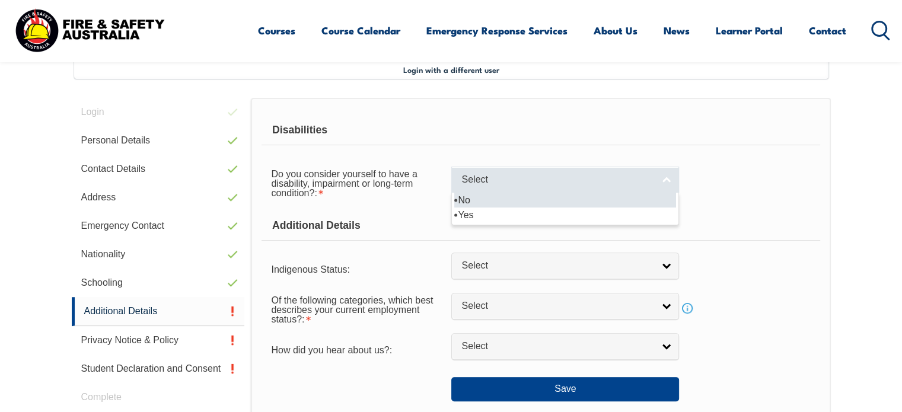
click at [518, 184] on span "Select" at bounding box center [557, 180] width 192 height 12
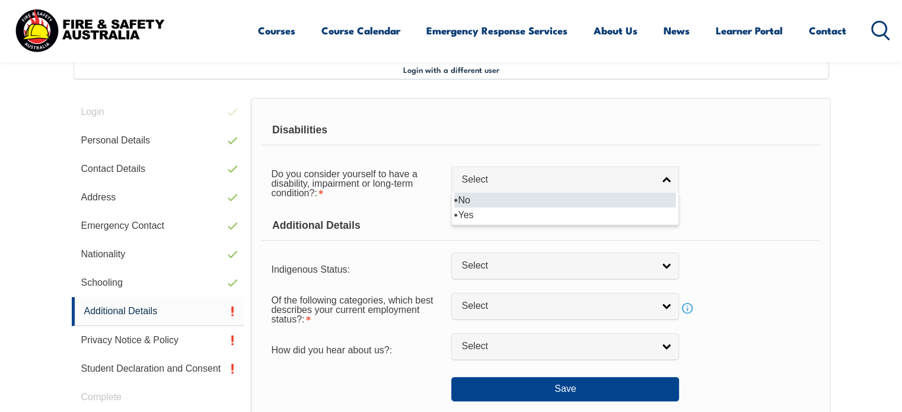
click at [509, 199] on li "No" at bounding box center [565, 200] width 222 height 15
select select "false"
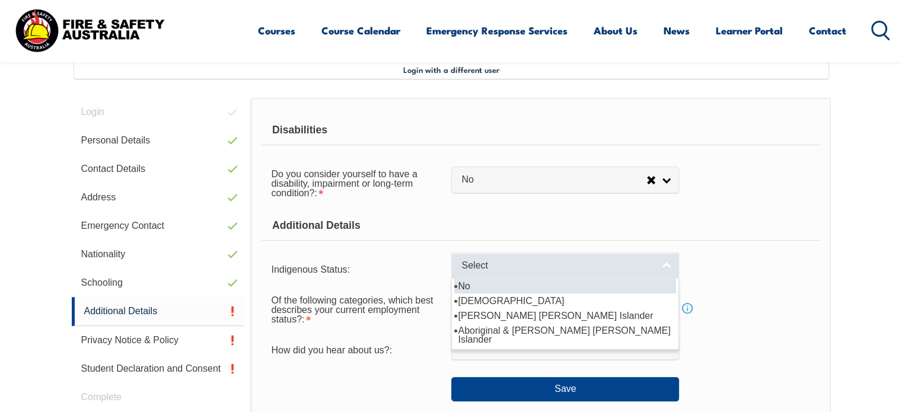
click at [516, 267] on span "Select" at bounding box center [557, 266] width 192 height 12
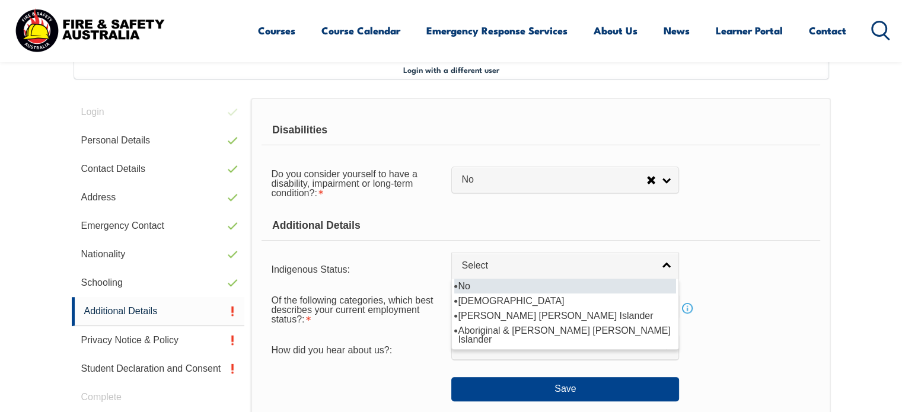
click at [501, 286] on li "No" at bounding box center [565, 286] width 222 height 15
select select "4"
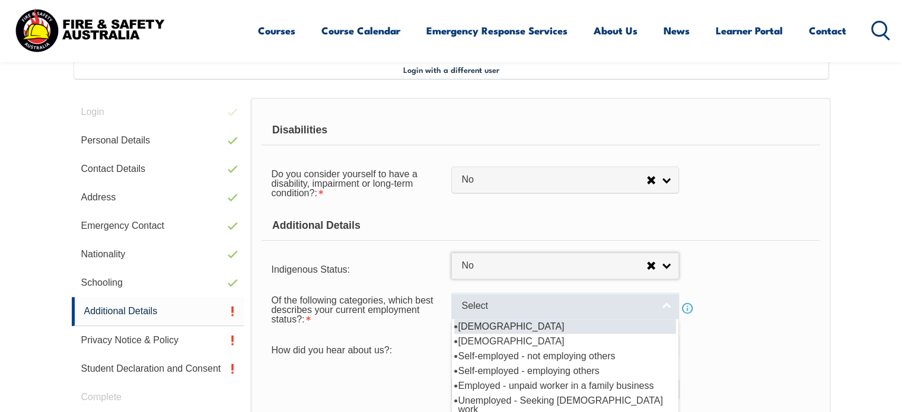
click at [512, 312] on link "Select" at bounding box center [565, 306] width 228 height 27
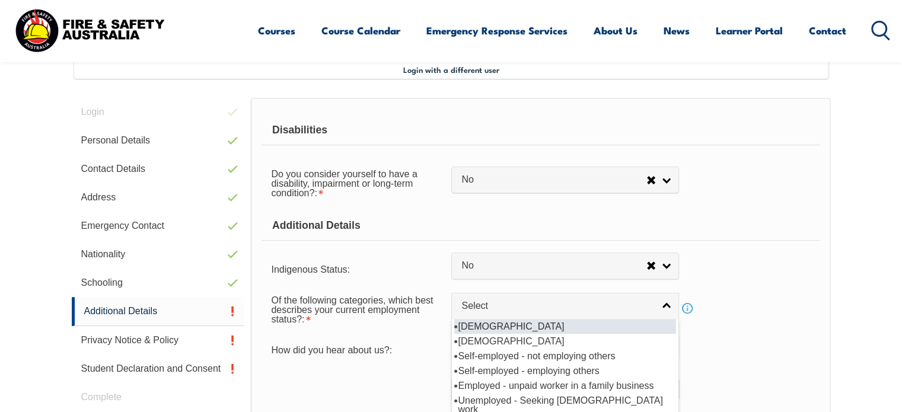
click at [522, 322] on li "[DEMOGRAPHIC_DATA]" at bounding box center [565, 326] width 222 height 15
select select "1"
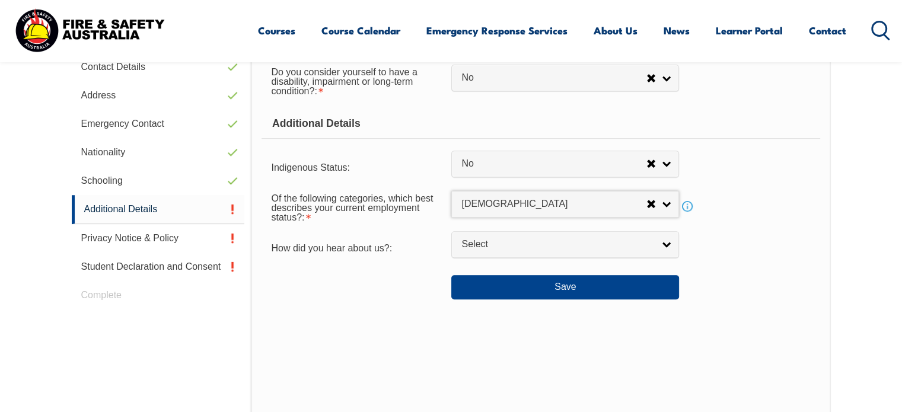
scroll to position [425, 0]
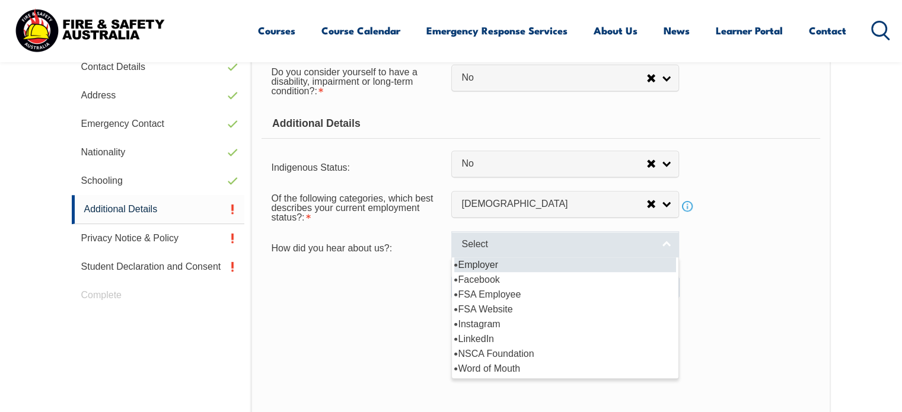
click at [498, 241] on span "Select" at bounding box center [557, 244] width 192 height 12
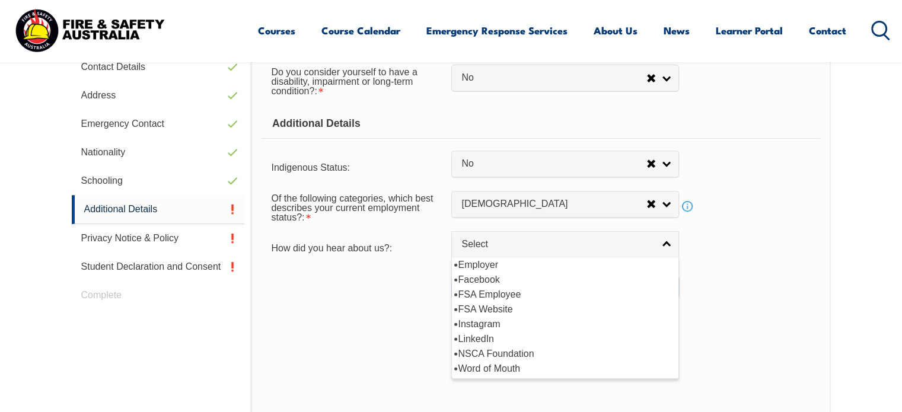
click at [379, 285] on div at bounding box center [357, 282] width 190 height 13
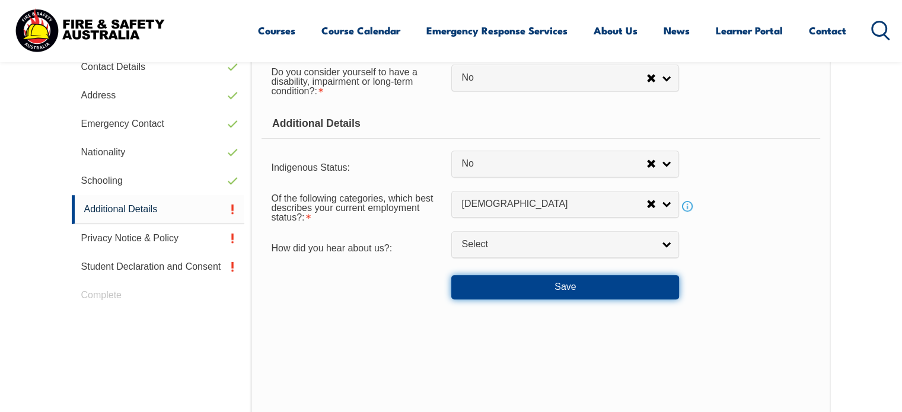
click at [509, 291] on button "Save" at bounding box center [565, 287] width 228 height 24
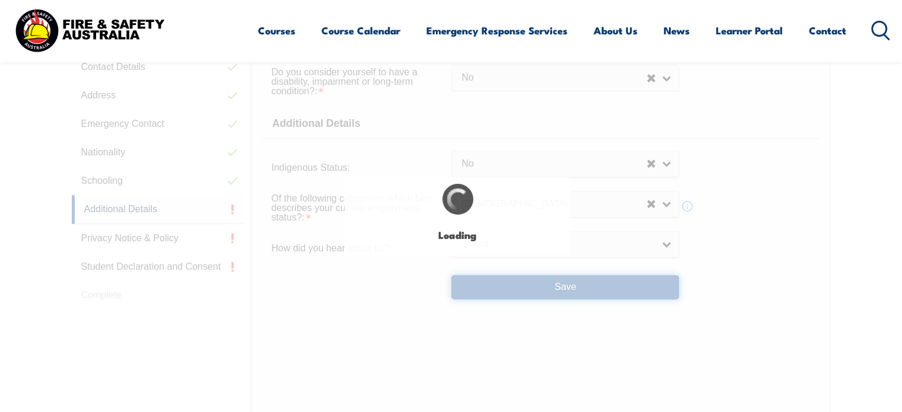
select select "false"
select select
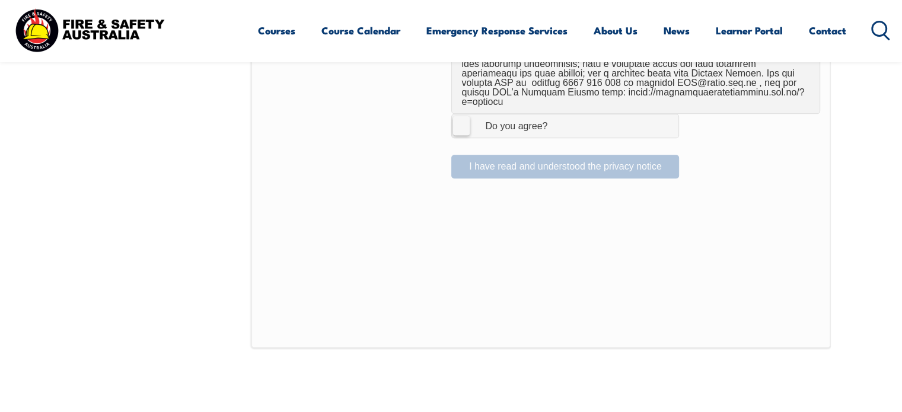
scroll to position [888, 0]
click at [454, 115] on label "I Agree Do you agree?" at bounding box center [565, 127] width 228 height 24
click at [557, 116] on input "I Agree Do you agree?" at bounding box center [567, 127] width 20 height 23
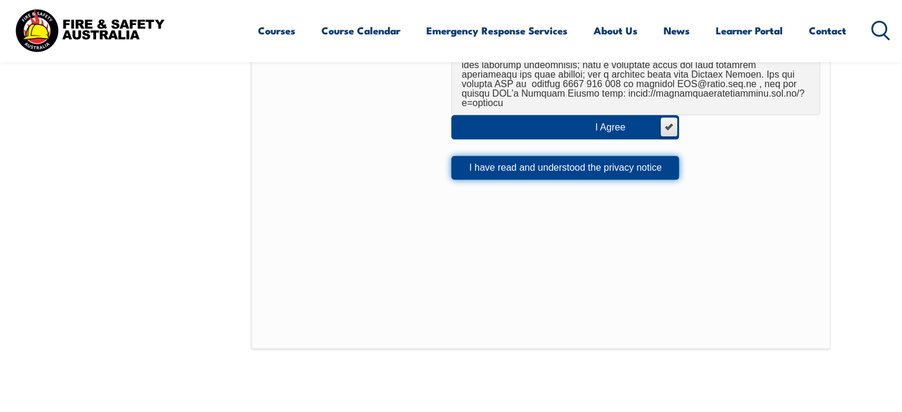
click at [545, 158] on button "I have read and understood the privacy notice" at bounding box center [565, 168] width 228 height 24
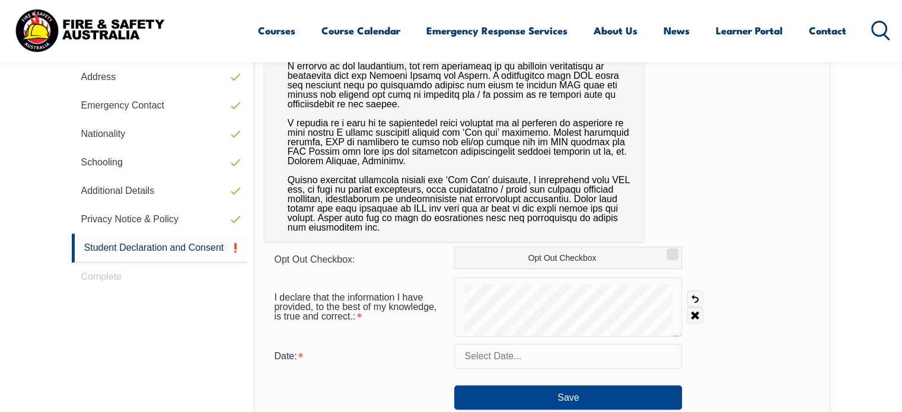
scroll to position [444, 0]
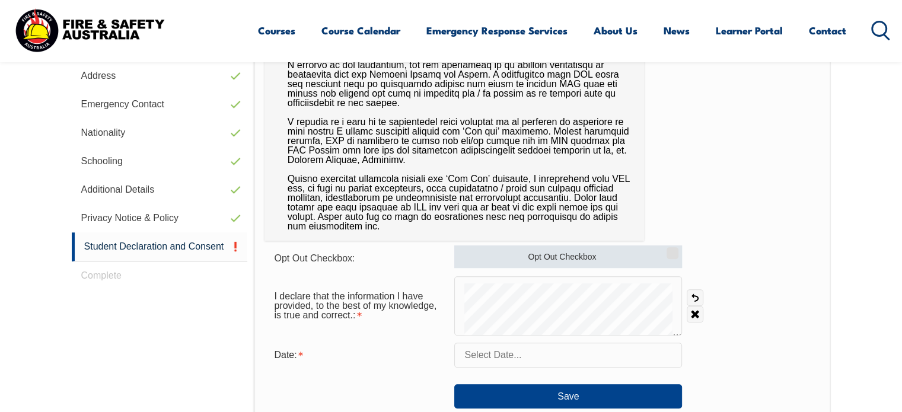
click at [573, 256] on label "Opt Out Checkbox" at bounding box center [568, 257] width 228 height 23
click at [667, 250] on input "Opt Out Checkbox" at bounding box center [670, 248] width 7 height 1
checkbox input "true"
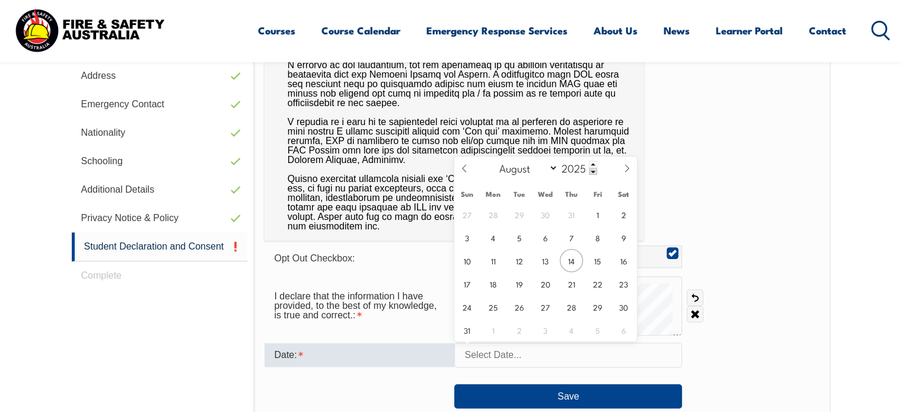
click at [527, 359] on input "text" at bounding box center [568, 355] width 228 height 25
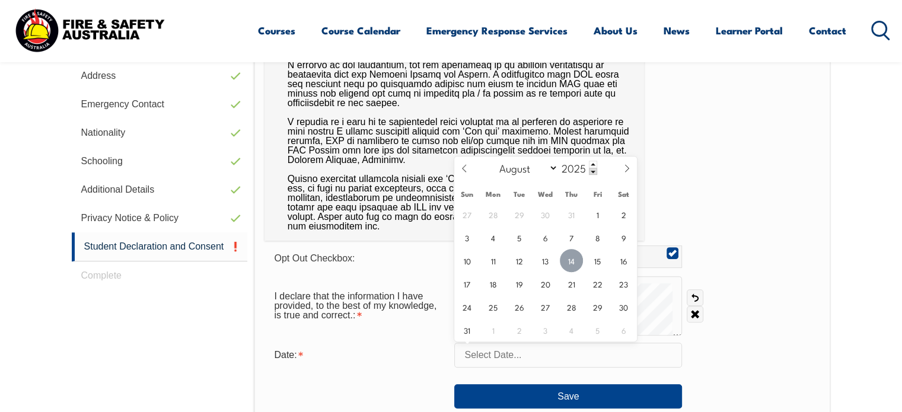
click at [572, 262] on span "14" at bounding box center [571, 260] width 23 height 23
type input "[DATE]"
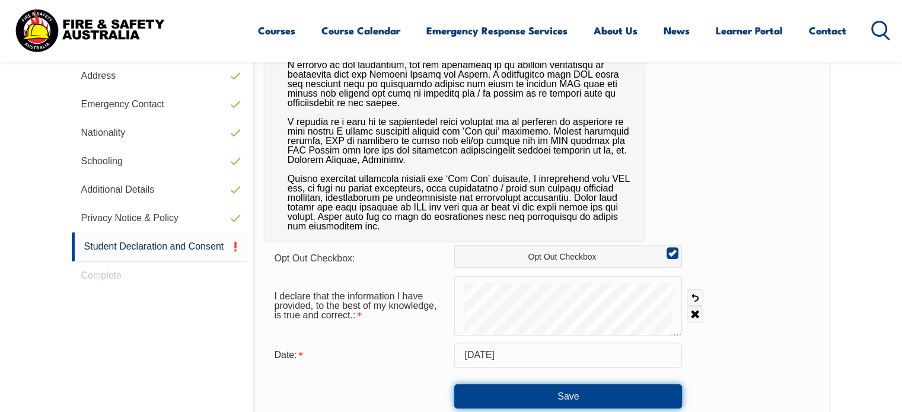
click at [579, 394] on button "Save" at bounding box center [568, 396] width 228 height 24
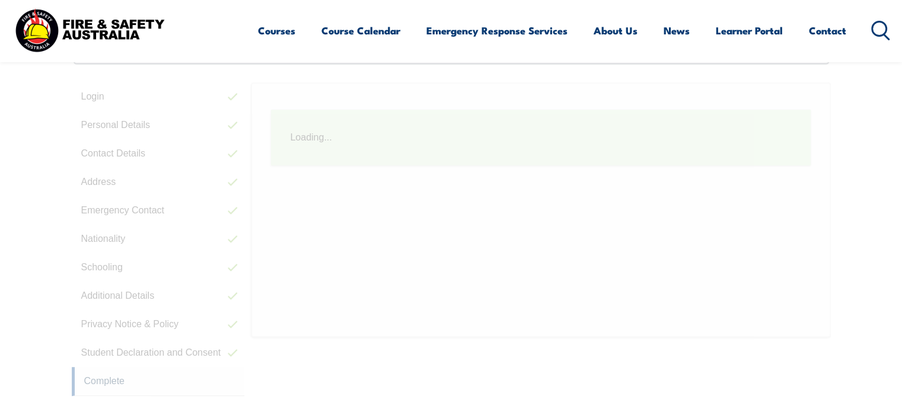
scroll to position [323, 0]
